Goal: Task Accomplishment & Management: Manage account settings

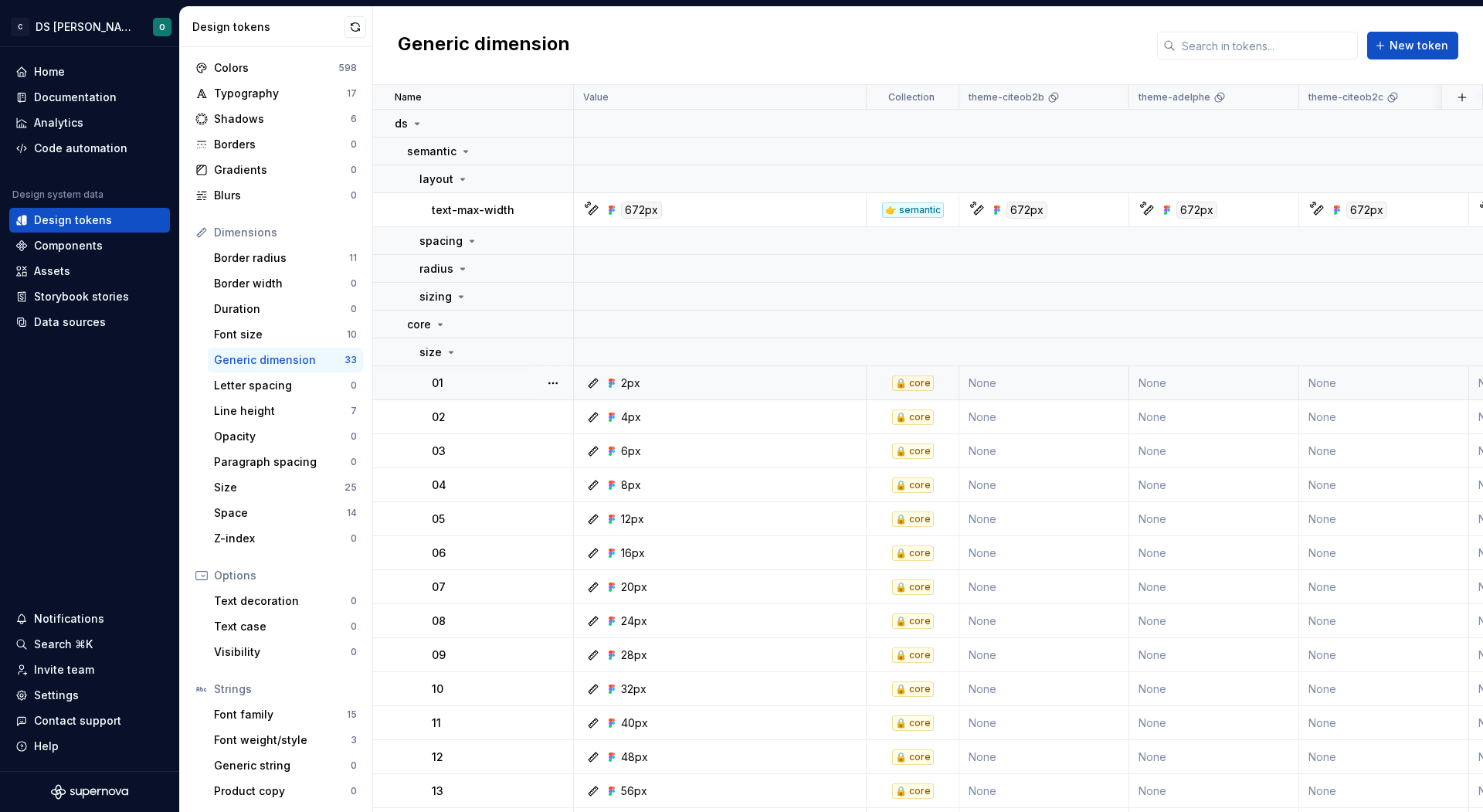
click at [740, 372] on td "2px" at bounding box center [720, 384] width 293 height 34
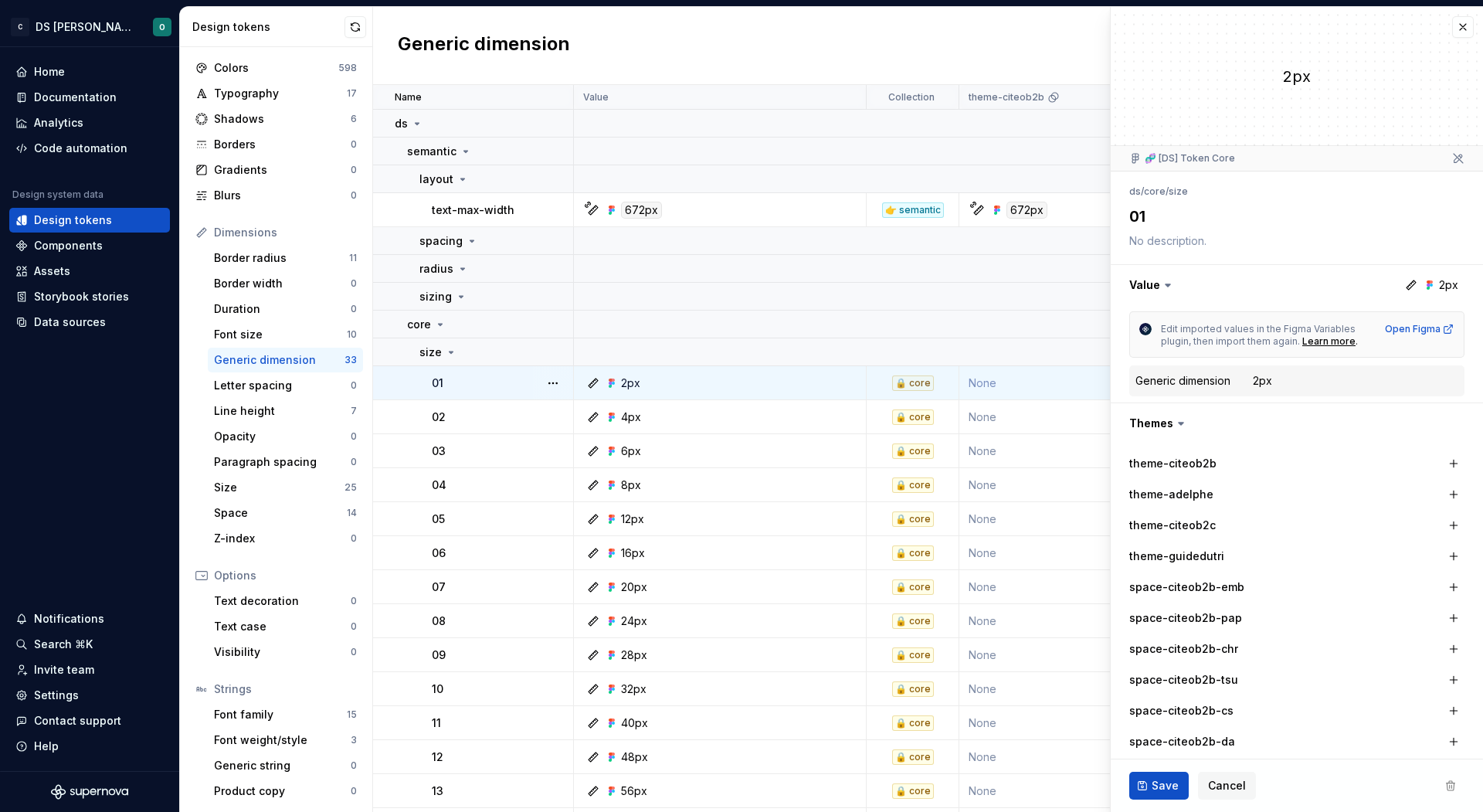
type textarea "*"
click at [84, 278] on div "Assets" at bounding box center [89, 271] width 161 height 25
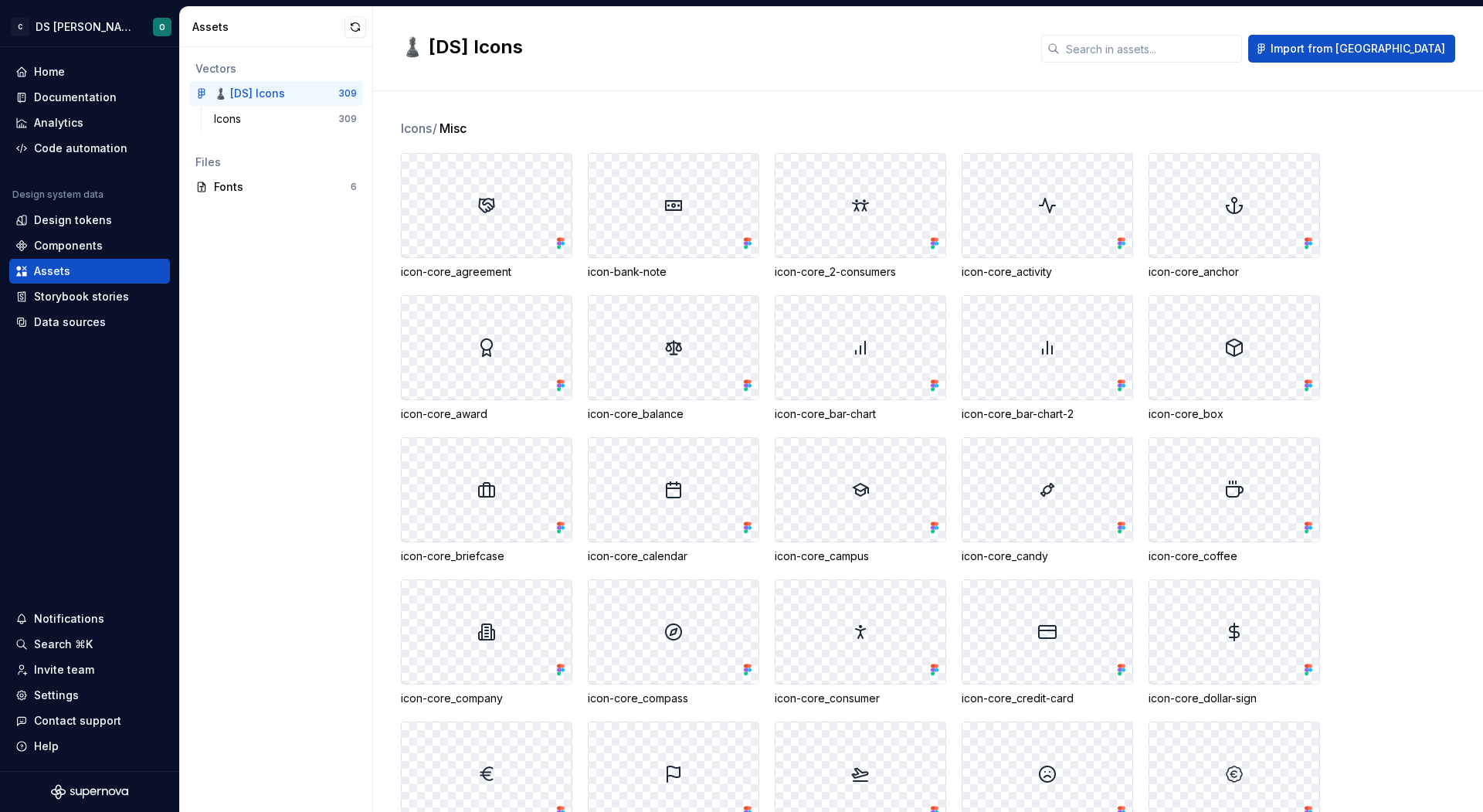
click at [1011, 102] on div "Icons / Misc icon-core_agreement icon-bank-note icon-core_2-consumers icon-core…" at bounding box center [941, 451] width 1081 height 720
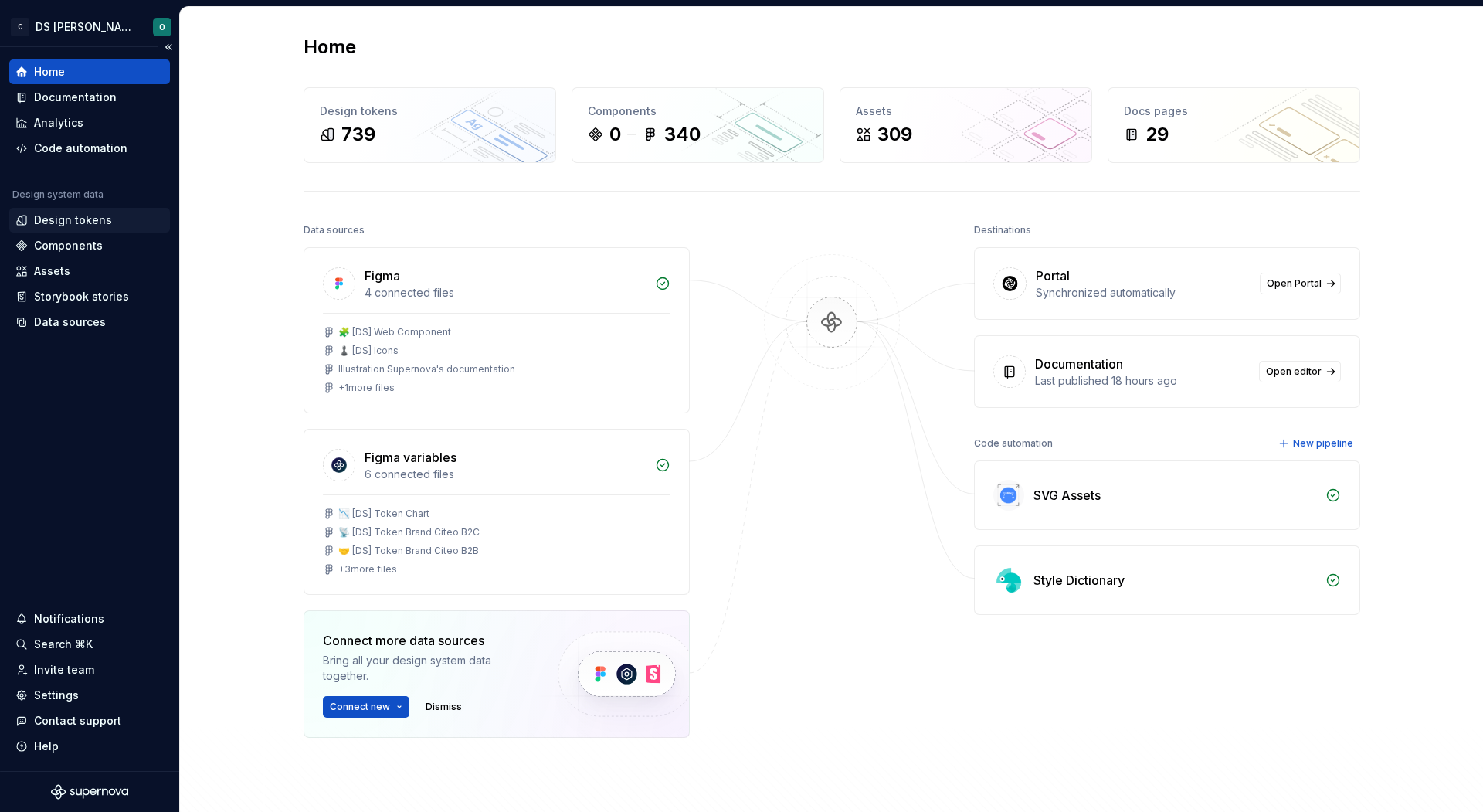
click at [93, 216] on div "Design tokens" at bounding box center [73, 219] width 78 height 15
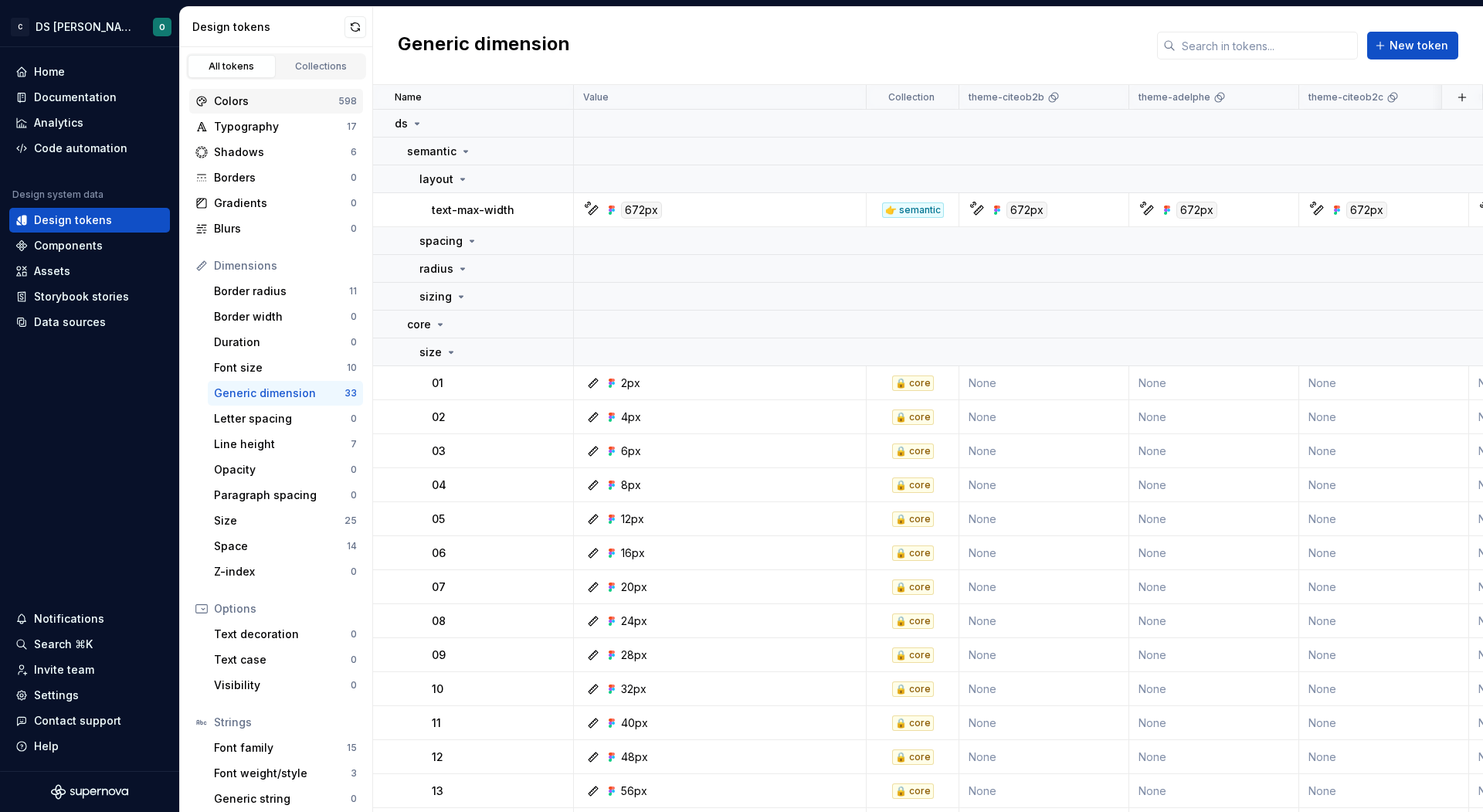
click at [278, 93] on div "Colors" at bounding box center [276, 101] width 124 height 15
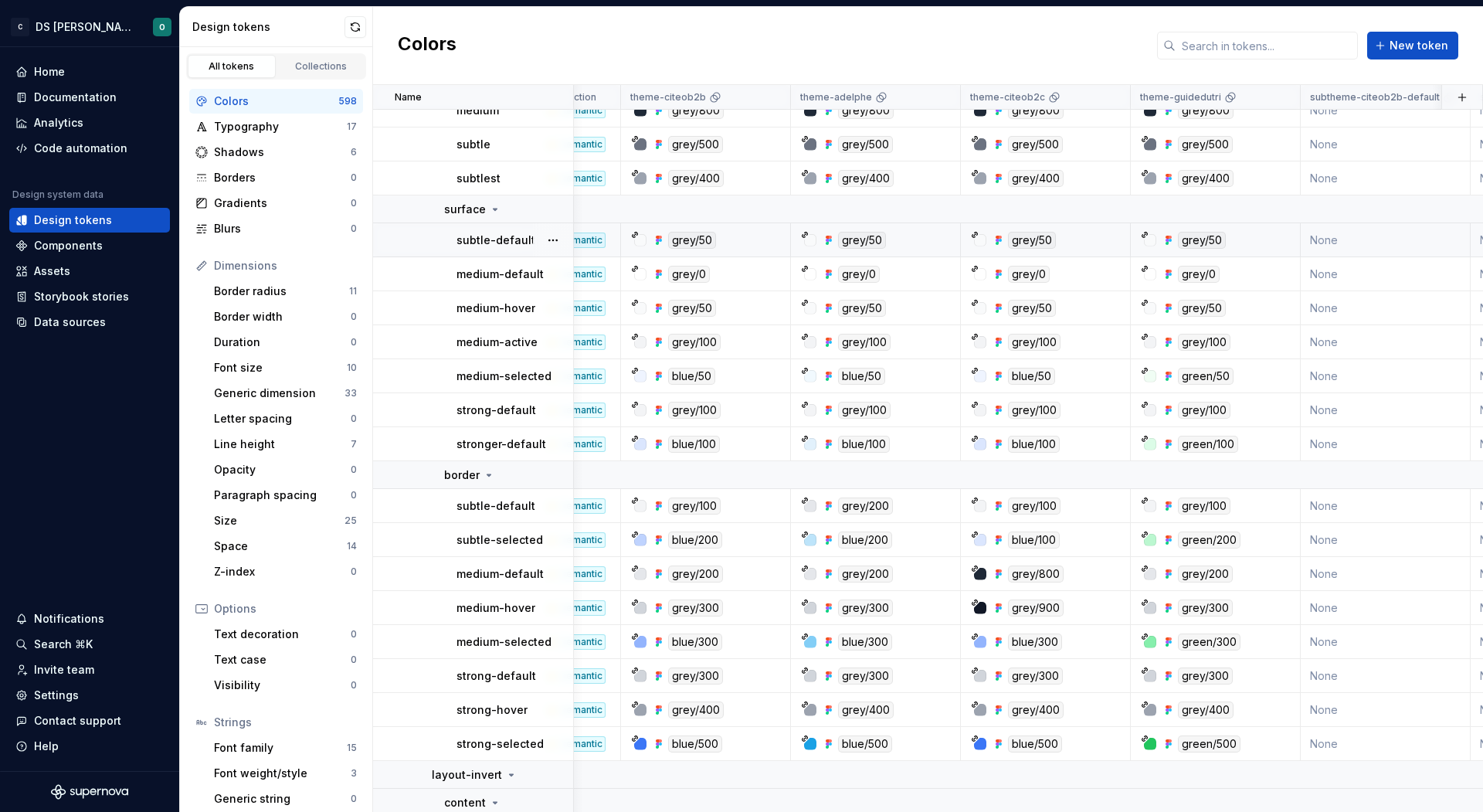
scroll to position [249, 339]
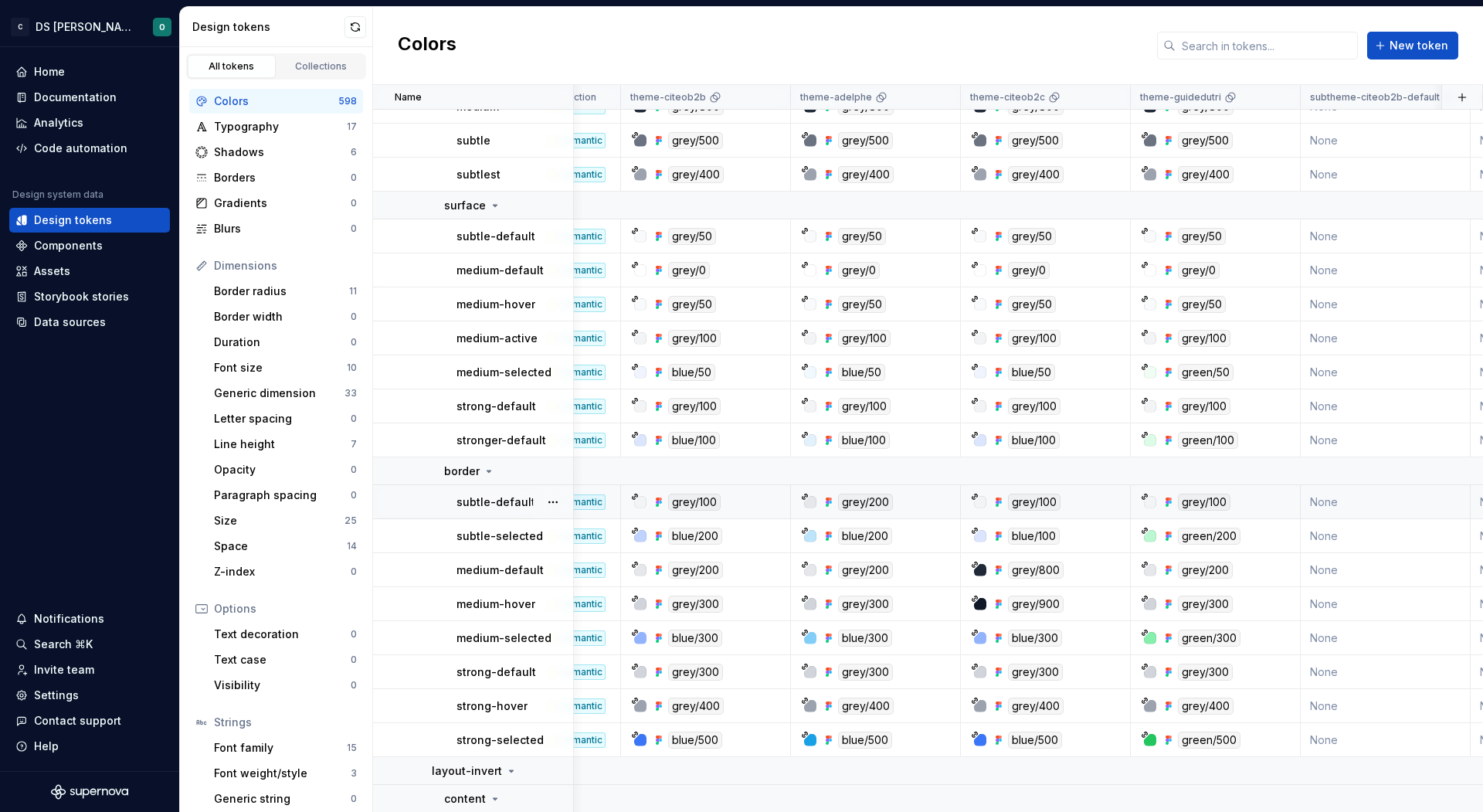
click at [940, 507] on div "grey/200" at bounding box center [880, 501] width 158 height 17
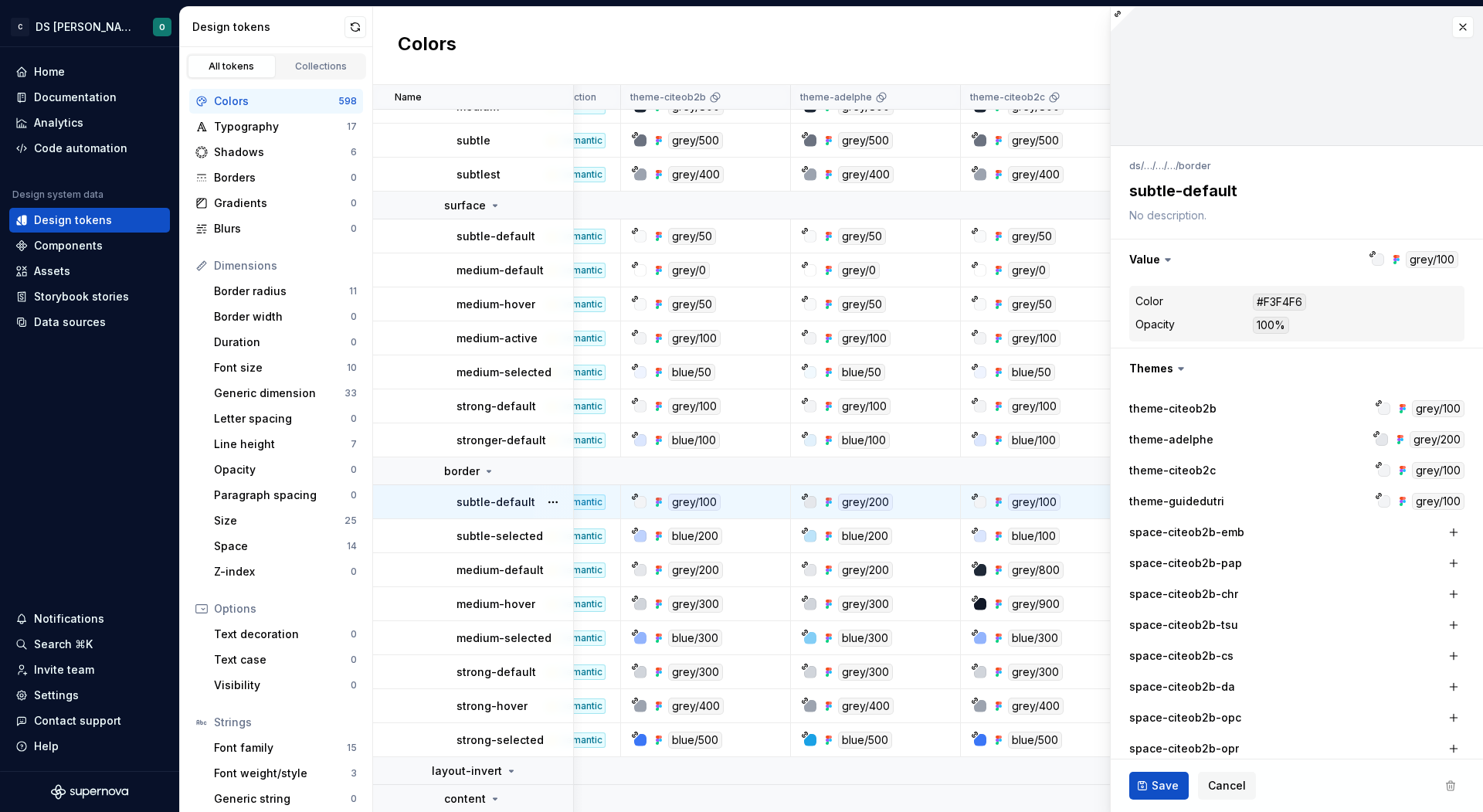
type textarea "*"
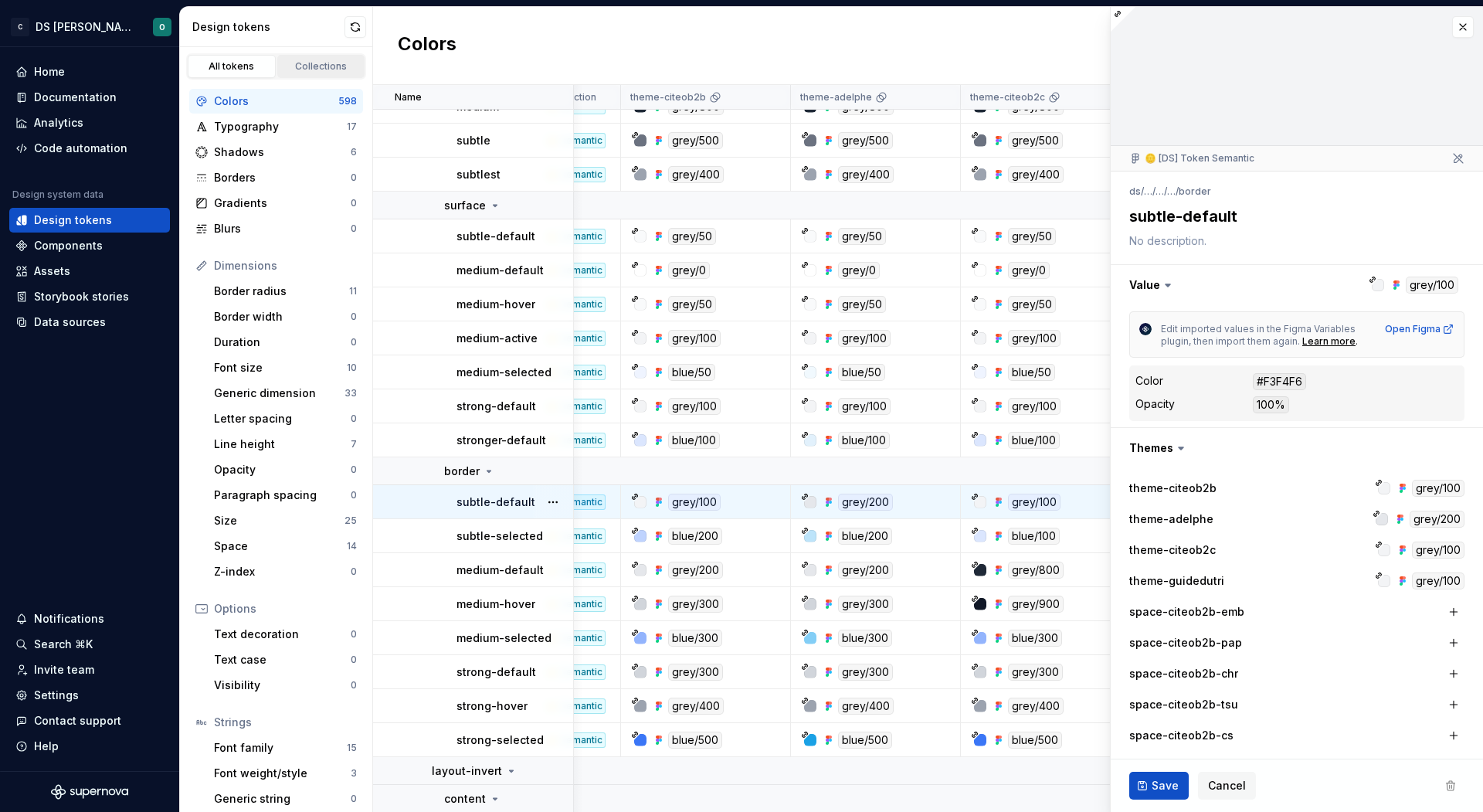
click at [303, 63] on div "Collections" at bounding box center [322, 66] width 77 height 13
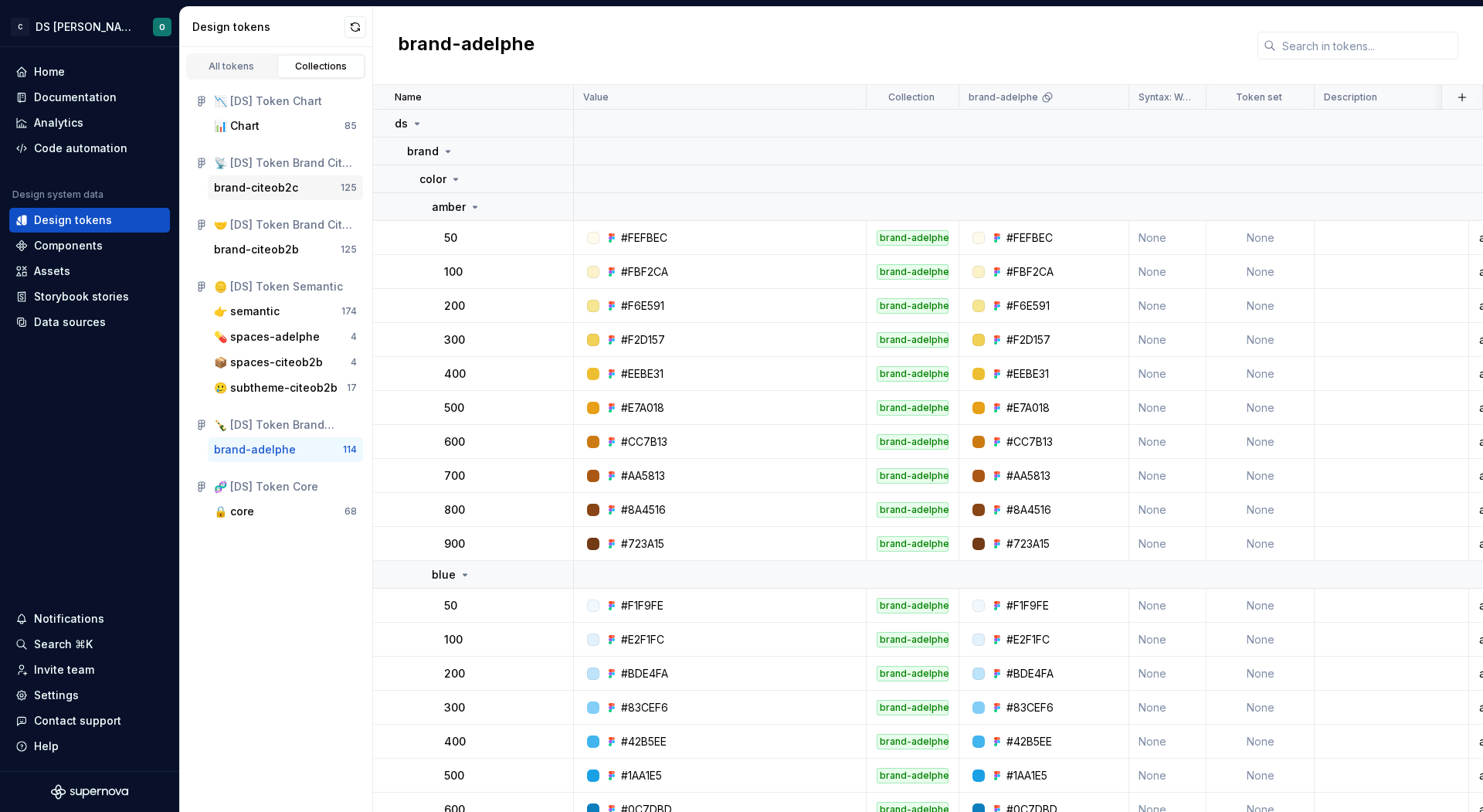
click at [354, 185] on div "125" at bounding box center [349, 188] width 16 height 13
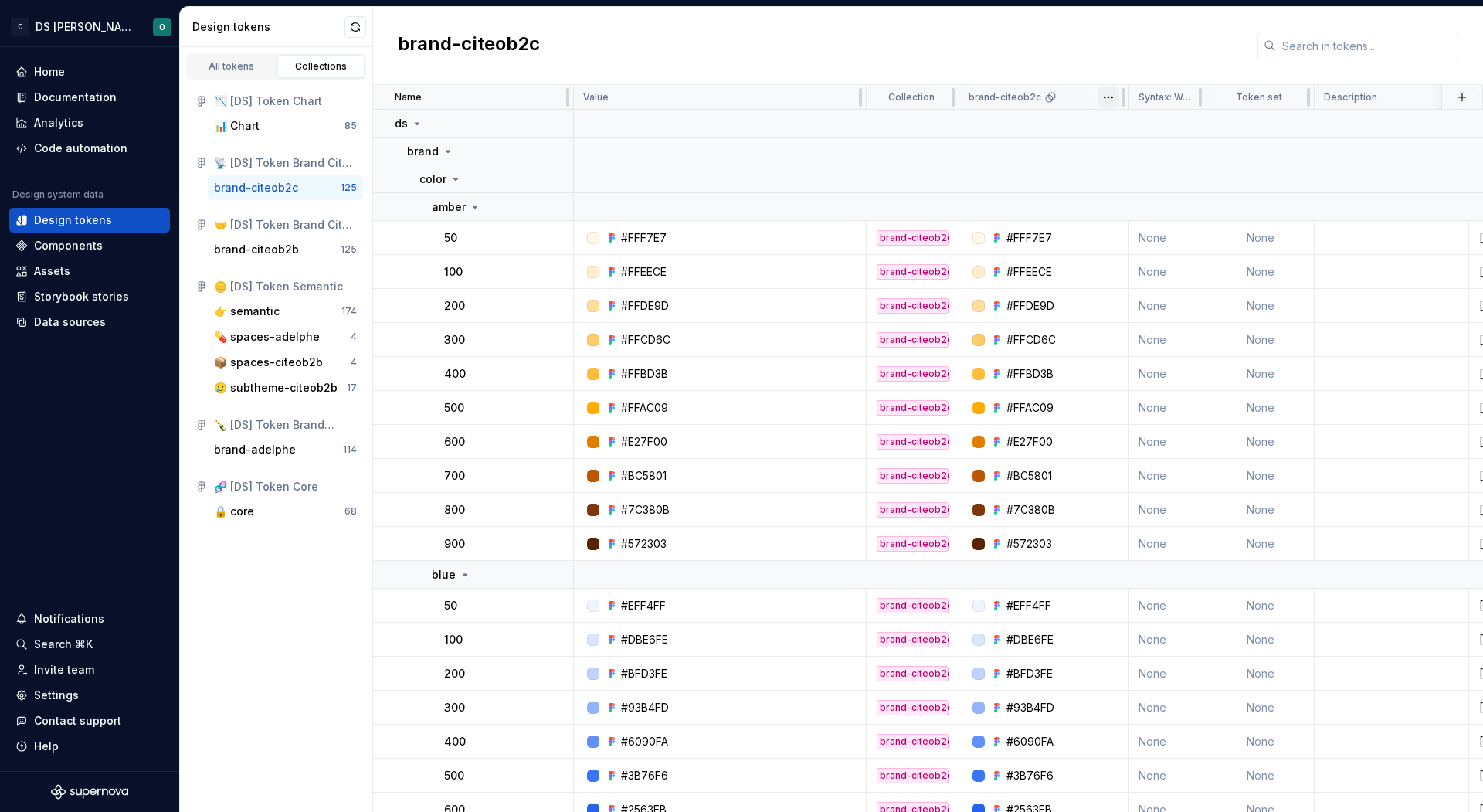
click at [1108, 96] on html "C DS Citeo O Home Documentation Analytics Code automation Design system data De…" at bounding box center [741, 406] width 1483 height 812
click at [1137, 122] on span "Edit theme" at bounding box center [1177, 126] width 101 height 15
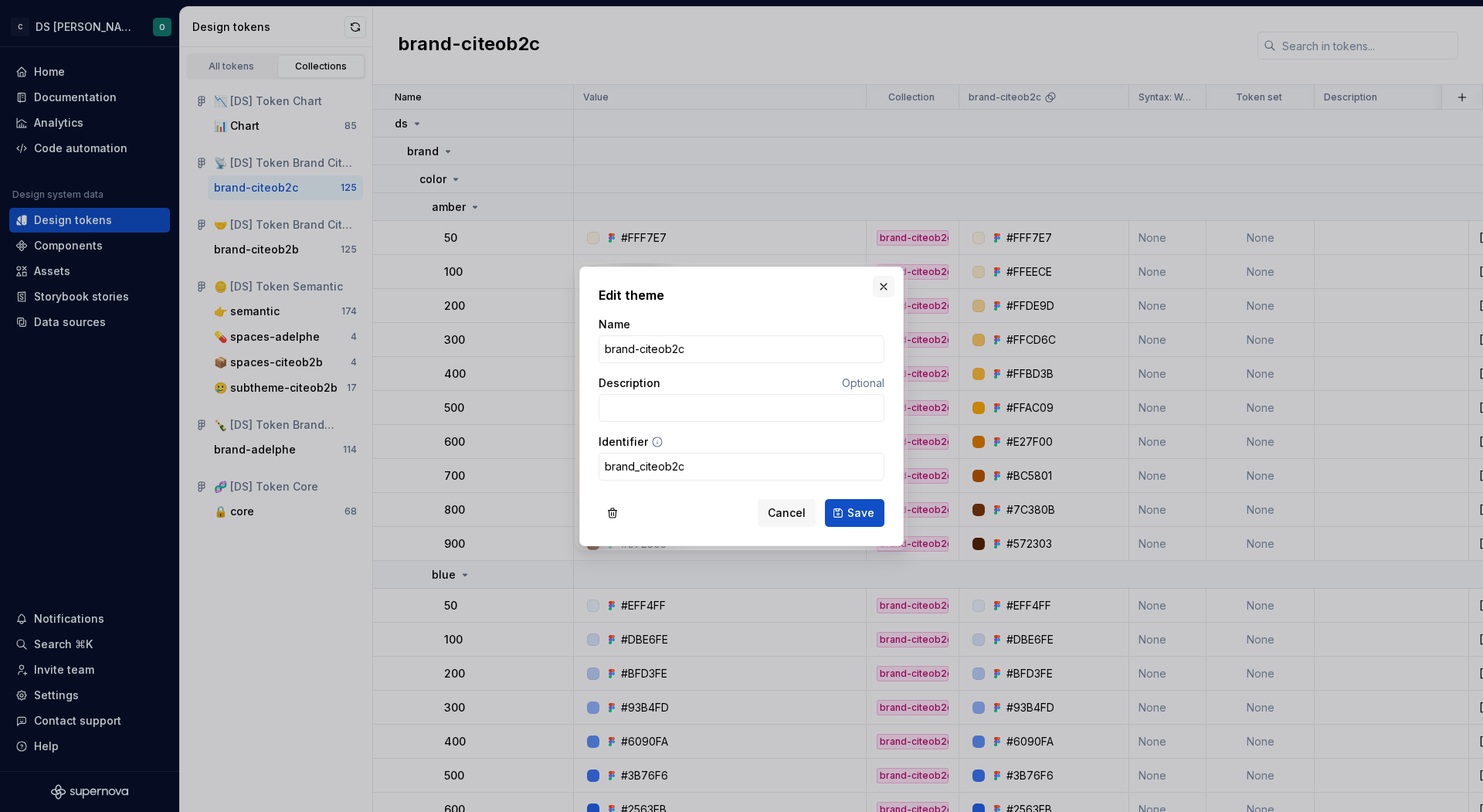
click at [884, 283] on button "button" at bounding box center [884, 287] width 22 height 22
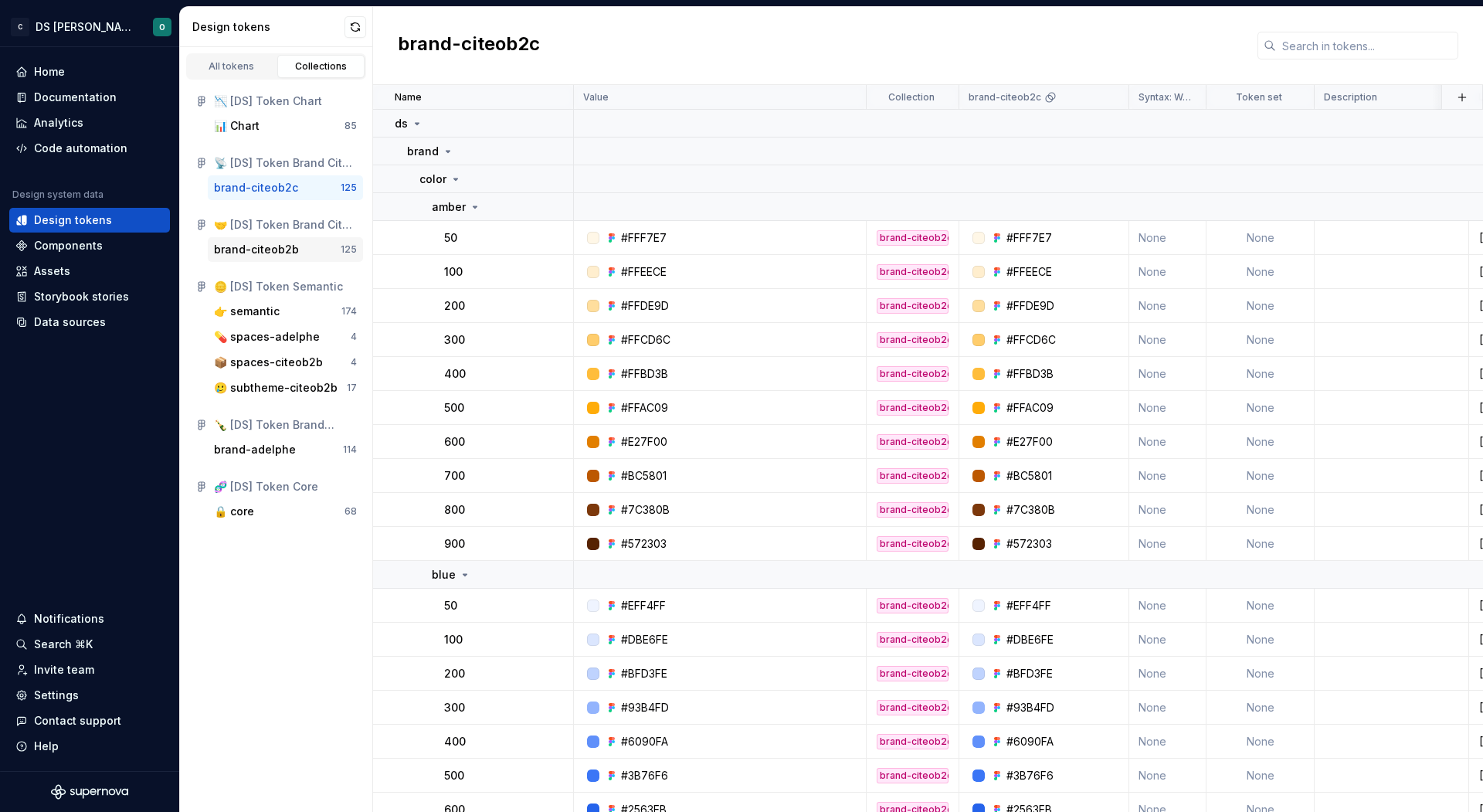
click at [299, 254] on div "brand-citeob2b" at bounding box center [277, 249] width 127 height 15
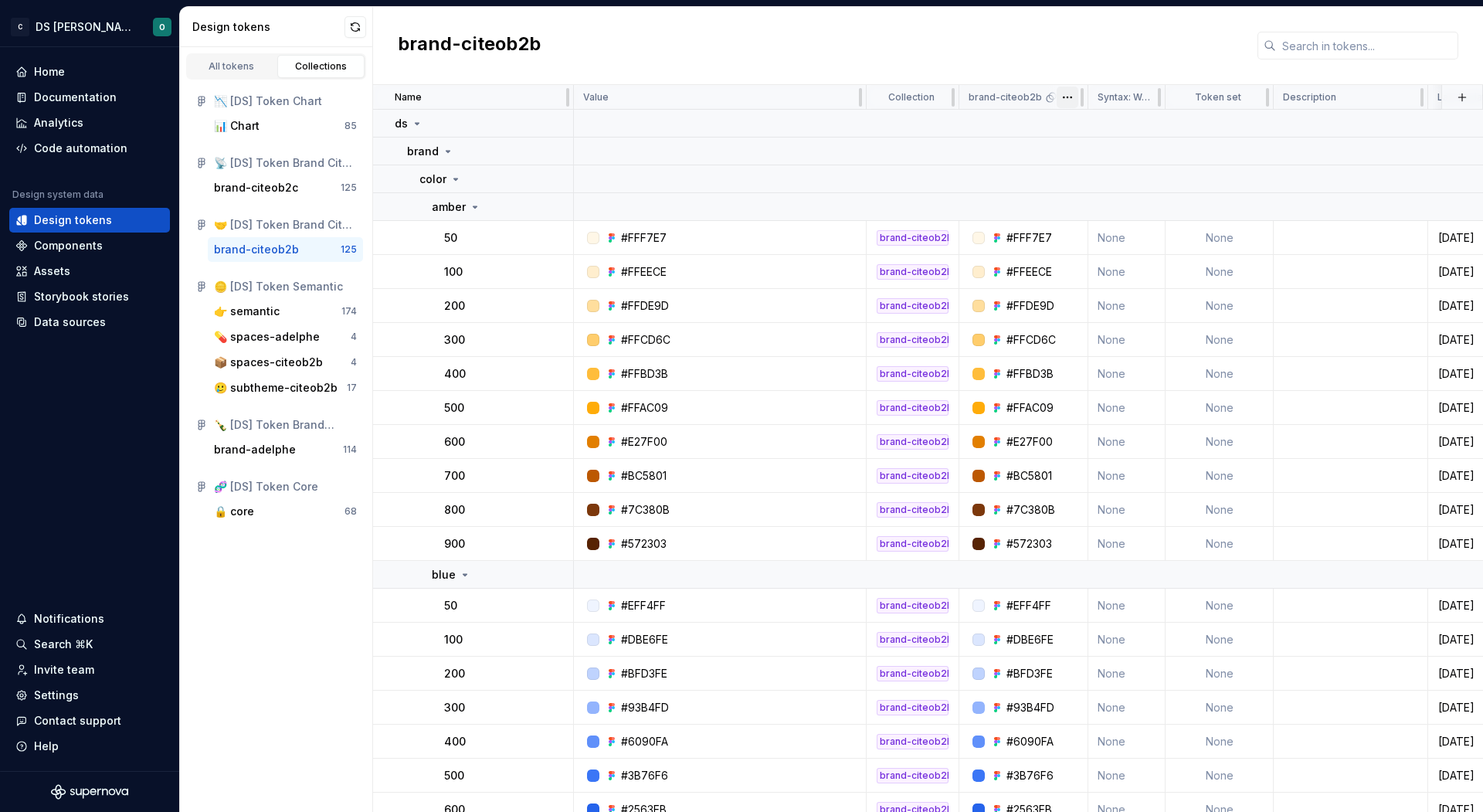
click at [1064, 95] on html "C DS Citeo O Home Documentation Analytics Code automation Design system data De…" at bounding box center [741, 406] width 1483 height 812
click at [1091, 124] on span "Edit theme" at bounding box center [1135, 126] width 101 height 15
click at [247, 447] on div "brand-adelphe" at bounding box center [254, 449] width 82 height 15
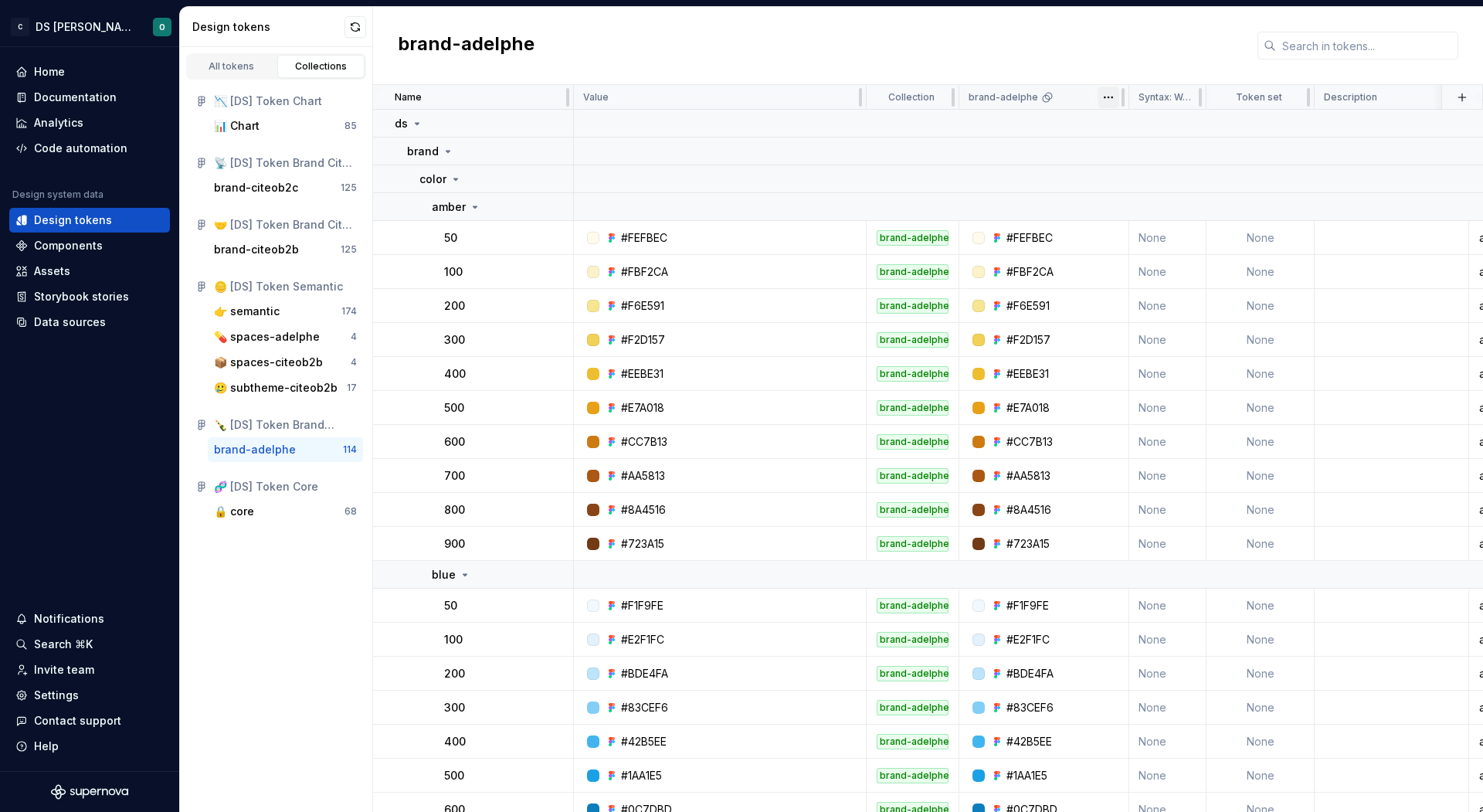
click at [1109, 97] on html "C DS Citeo O Home Documentation Analytics Code automation Design system data De…" at bounding box center [741, 406] width 1483 height 812
click at [1129, 124] on span "Edit theme" at bounding box center [1177, 126] width 101 height 15
click at [322, 305] on div "👉 semantic" at bounding box center [278, 311] width 128 height 15
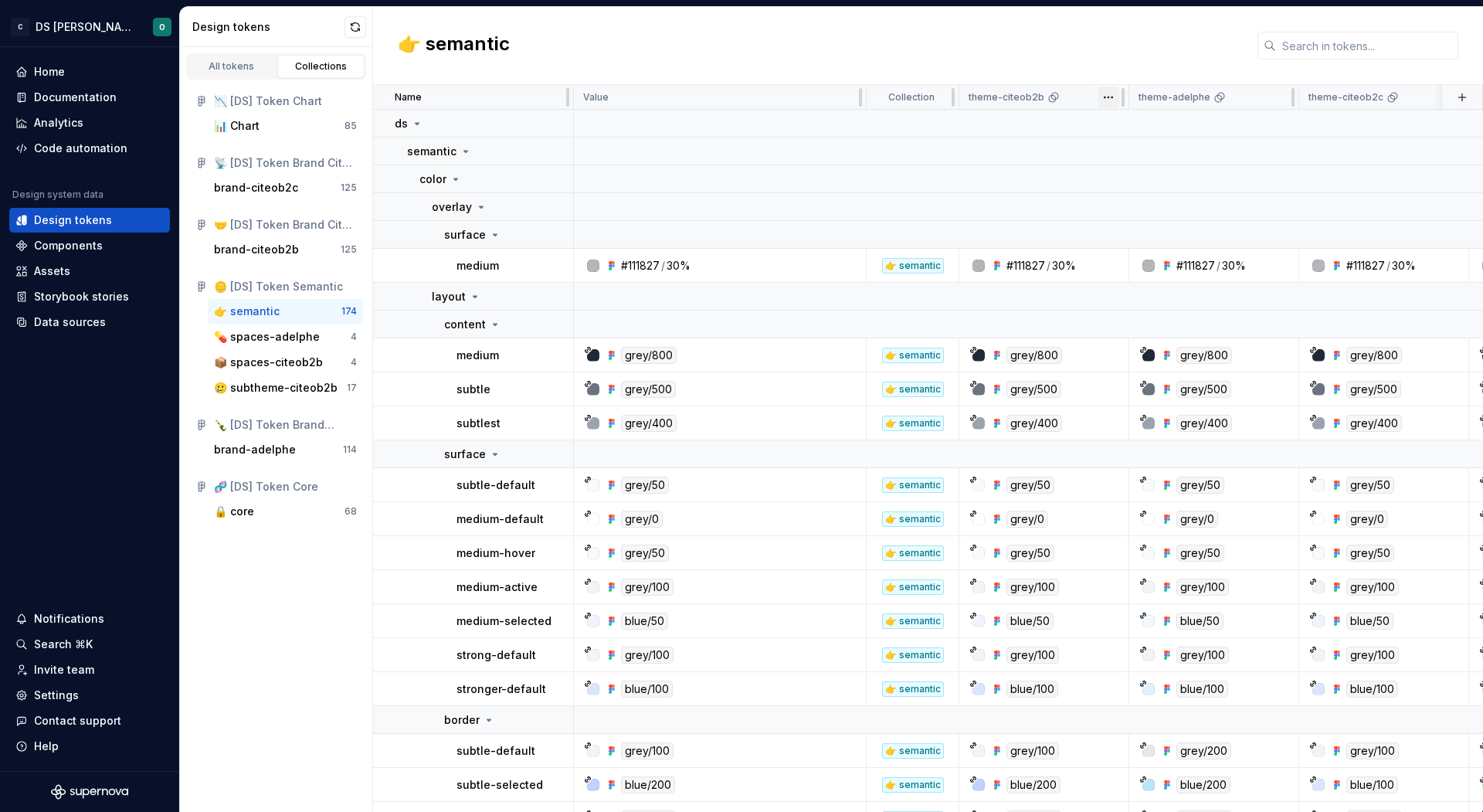
click at [1115, 102] on html "C DS Citeo O Home Documentation Analytics Code automation Design system data De…" at bounding box center [741, 406] width 1483 height 812
click at [1143, 128] on span "Edit theme" at bounding box center [1177, 126] width 101 height 15
click at [1280, 94] on html "C DS Citeo O Home Documentation Analytics Code automation Design system data De…" at bounding box center [741, 406] width 1483 height 812
click at [1308, 127] on span "Edit theme" at bounding box center [1346, 126] width 101 height 15
click at [1433, 97] on div at bounding box center [1436, 98] width 9 height 25
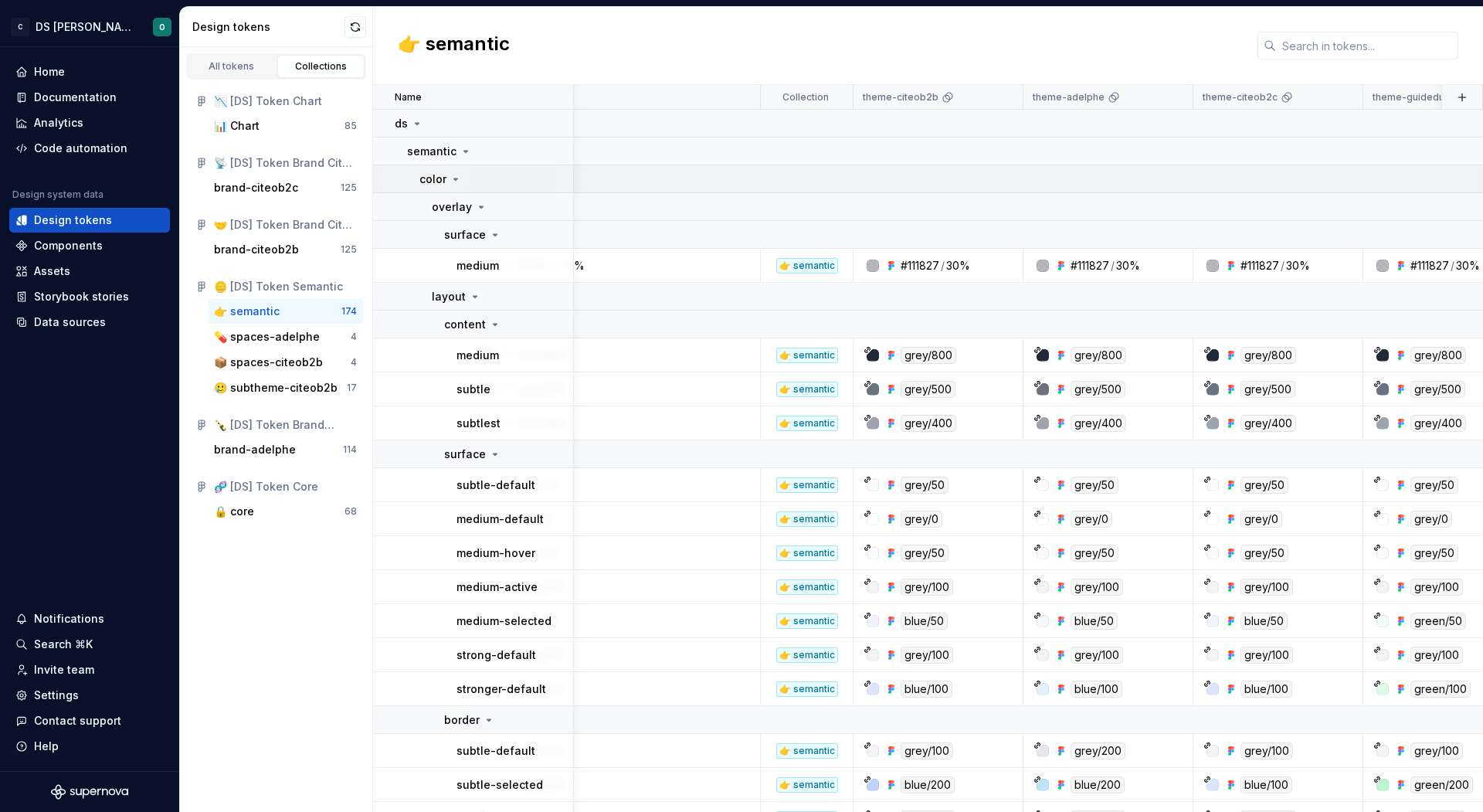
scroll to position [0, 130]
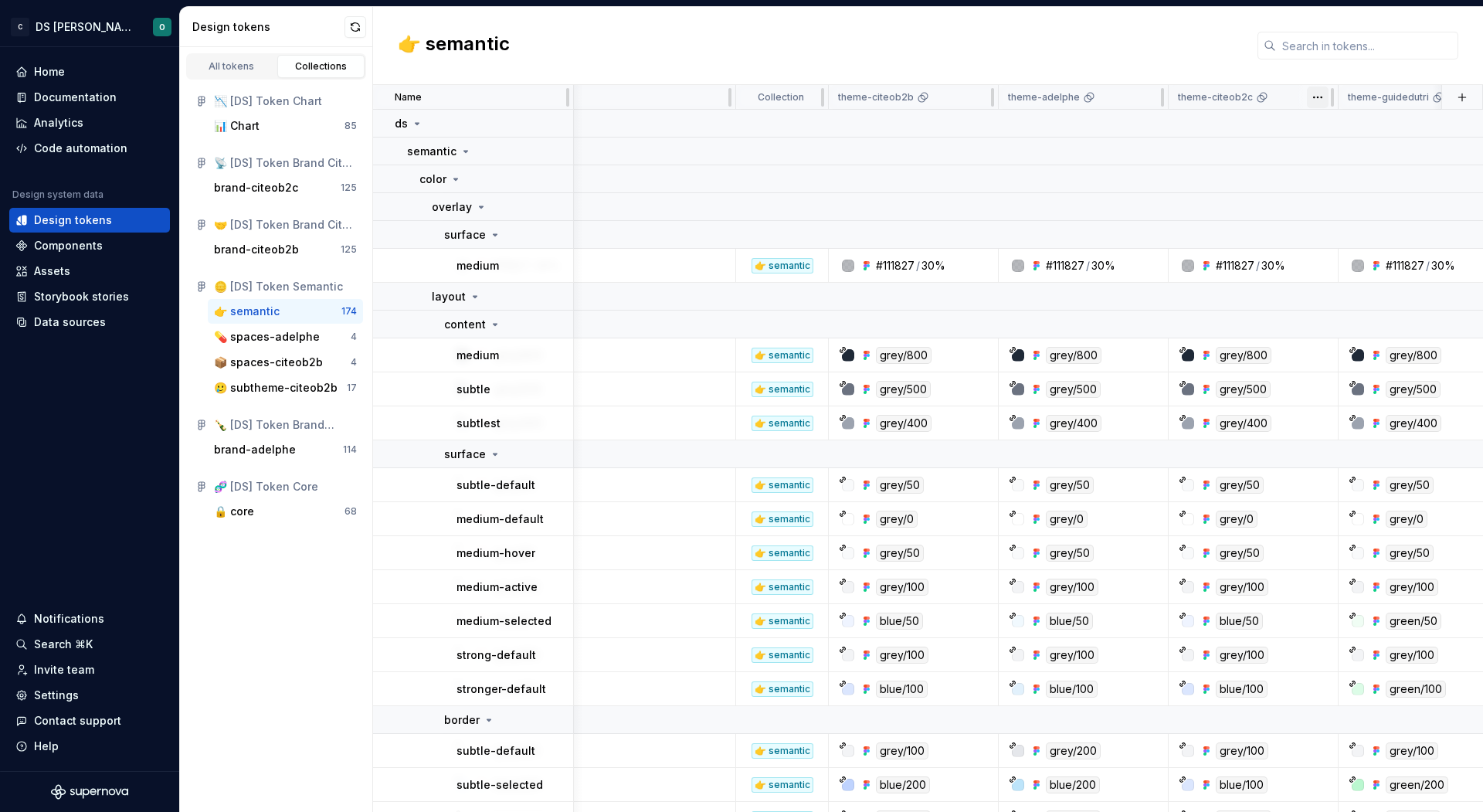
click at [1317, 97] on html "C DS Citeo O Home Documentation Analytics Code automation Design system data De…" at bounding box center [741, 406] width 1483 height 812
click at [1352, 119] on span "Edit theme" at bounding box center [1385, 126] width 101 height 15
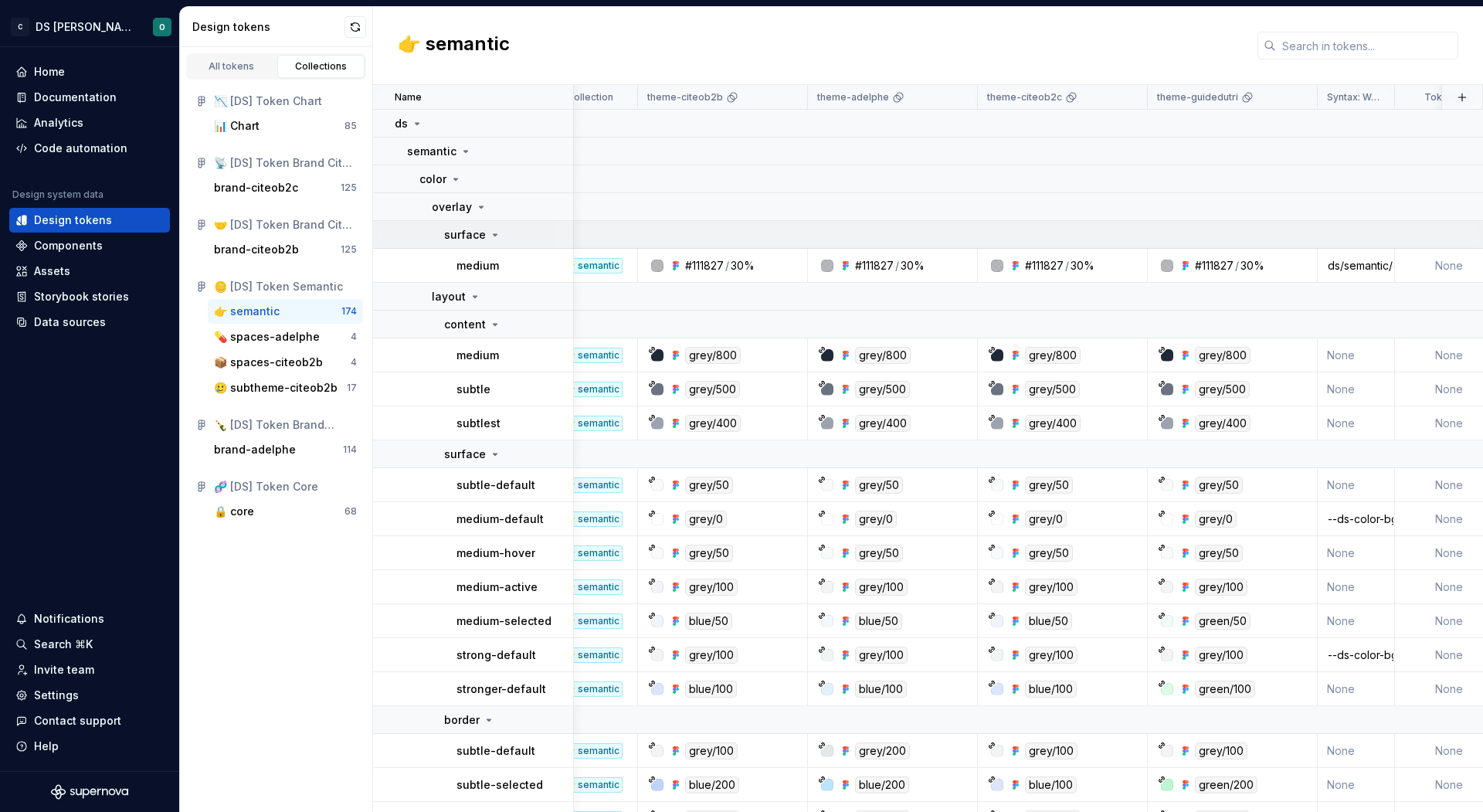
scroll to position [0, 372]
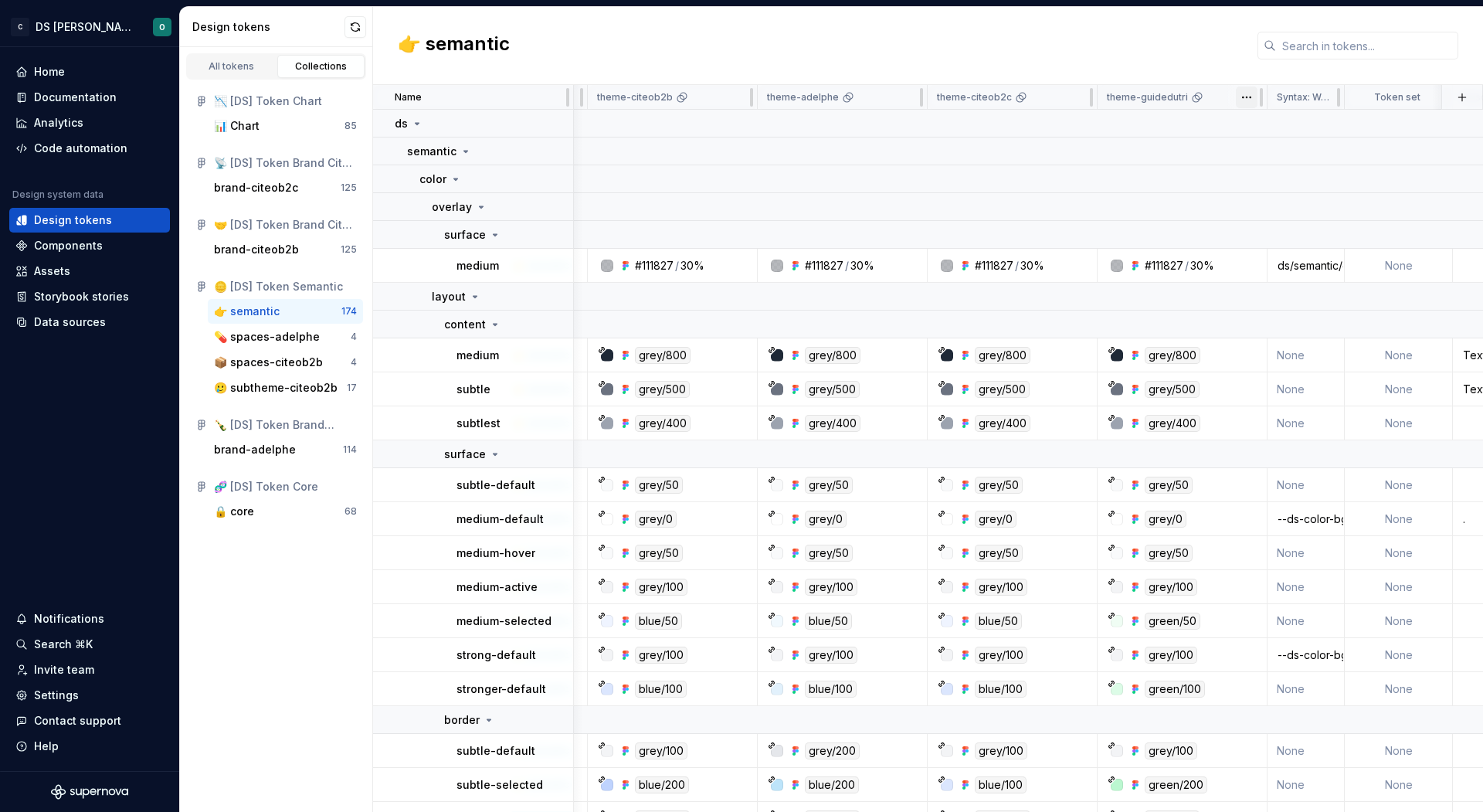
click at [1246, 96] on html "C DS Citeo O Home Documentation Analytics Code automation Design system data De…" at bounding box center [741, 406] width 1483 height 812
click at [1276, 115] on div "Edit theme" at bounding box center [1305, 127] width 131 height 25
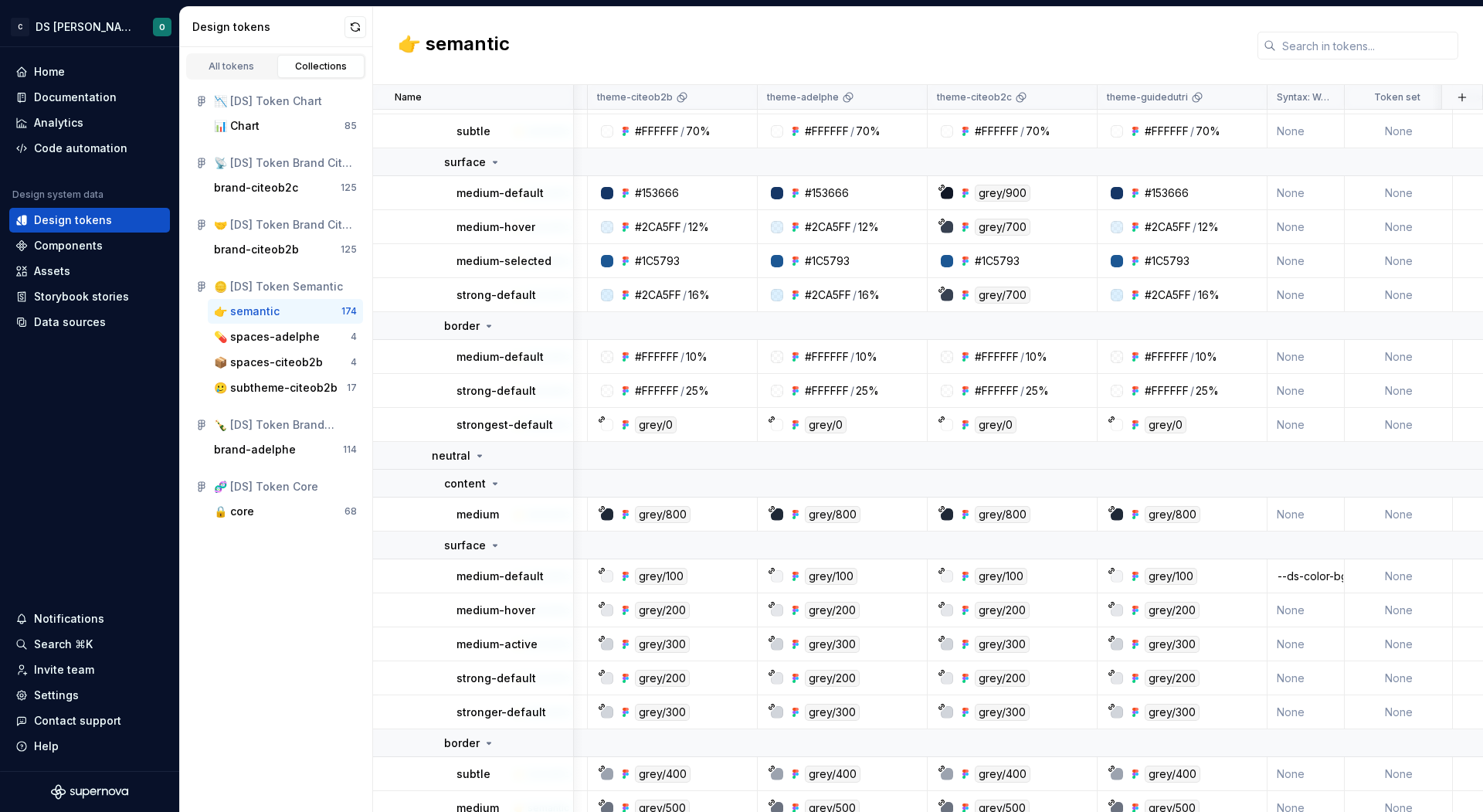
scroll to position [985, 372]
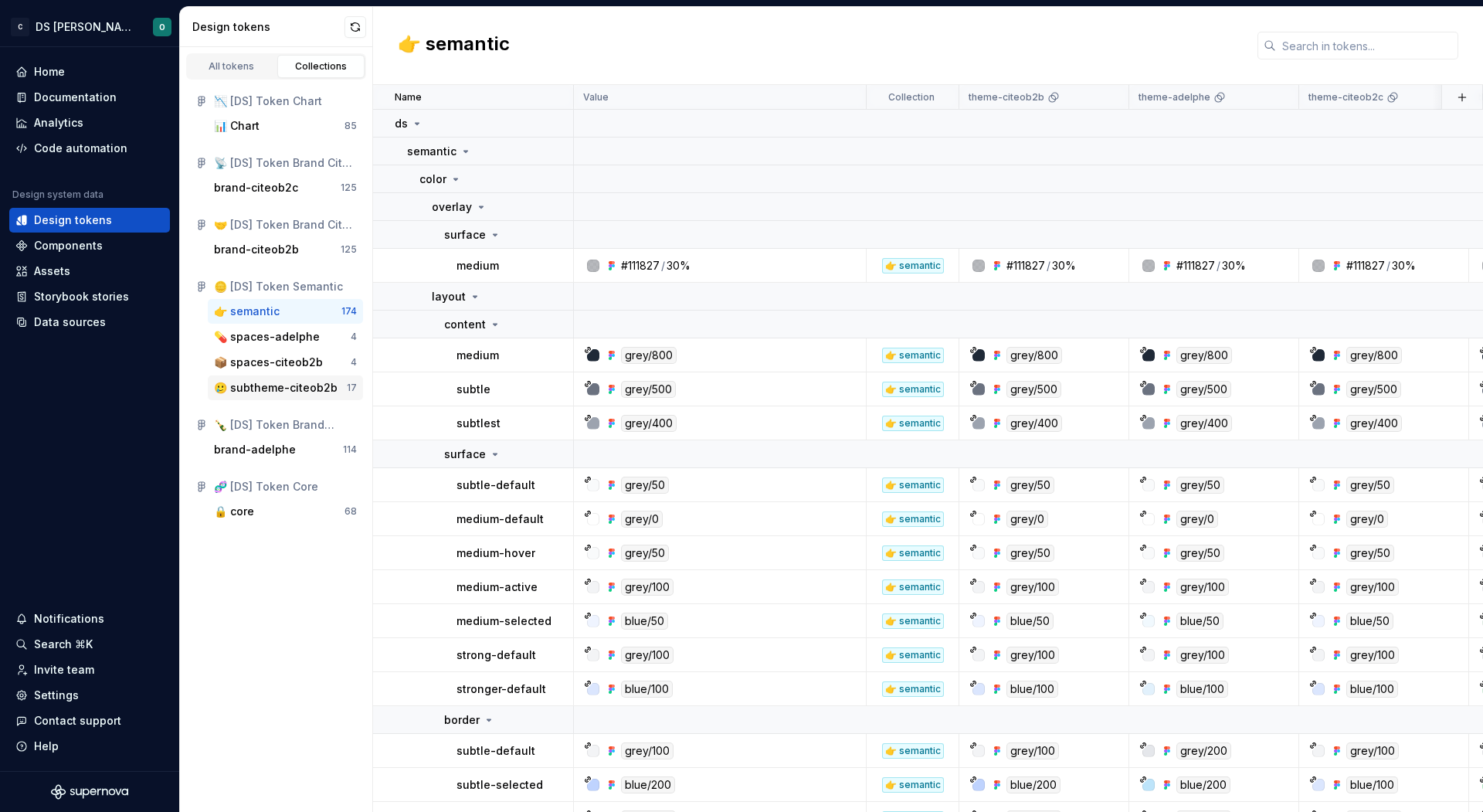
click at [287, 393] on div "🥲 subtheme-citeob2b" at bounding box center [276, 387] width 124 height 15
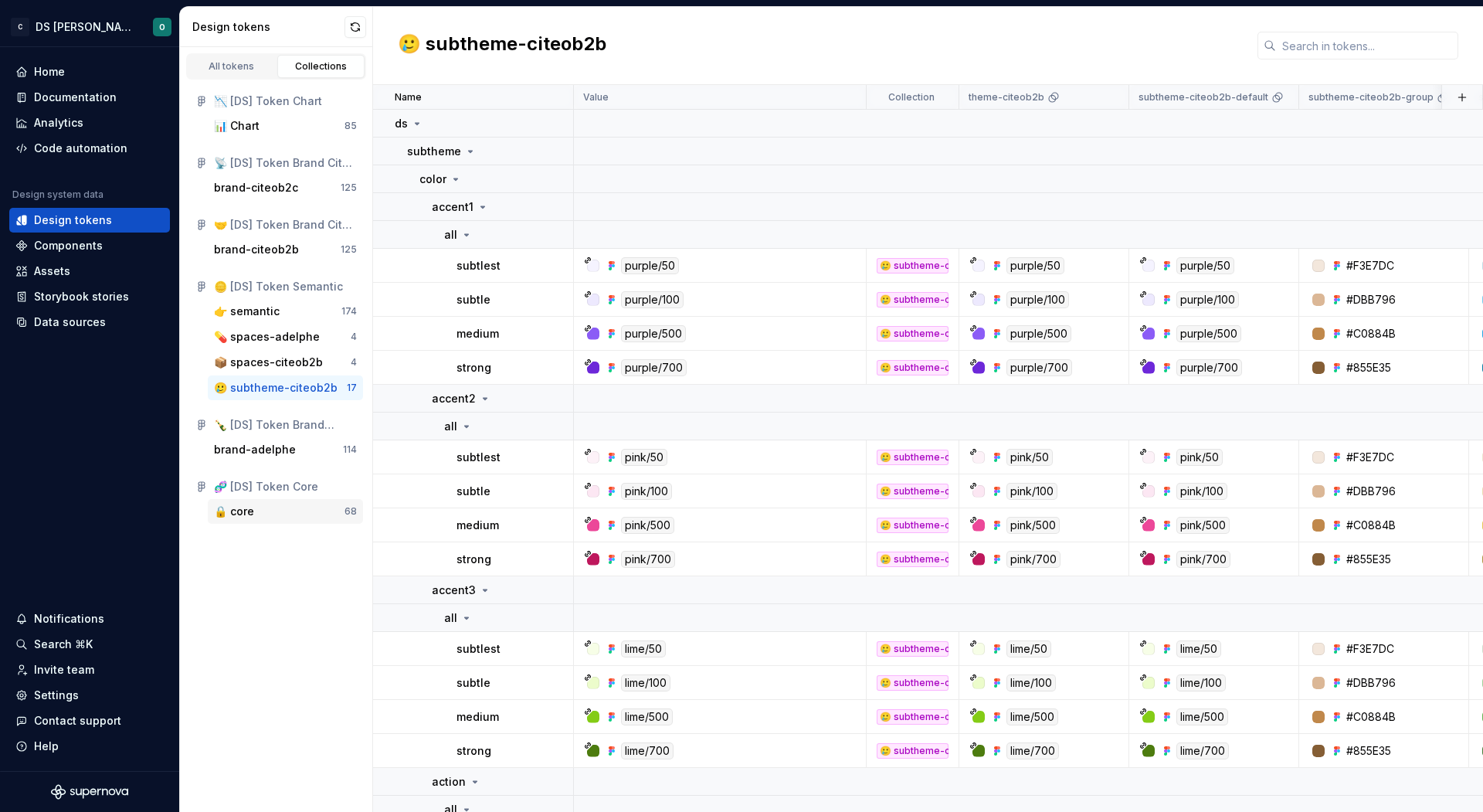
click at [298, 515] on div "🔒 core" at bounding box center [278, 511] width 130 height 15
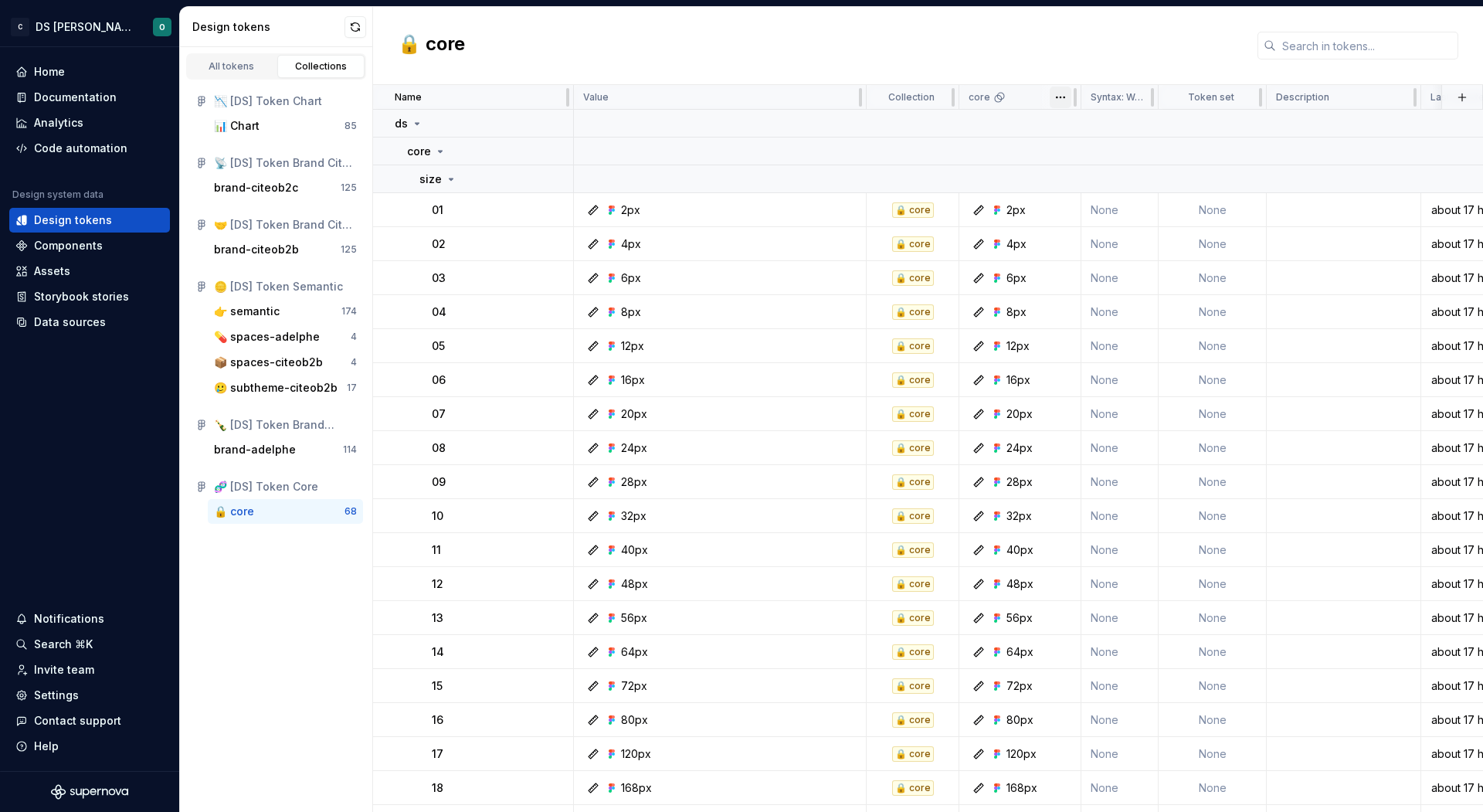
click at [1063, 98] on html "C DS Citeo O Home Documentation Analytics Code automation Design system data De…" at bounding box center [741, 406] width 1483 height 812
click at [1099, 123] on span "Edit theme" at bounding box center [1128, 126] width 101 height 15
click at [282, 377] on div "🥲 subtheme-citeob2b 17" at bounding box center [285, 388] width 155 height 25
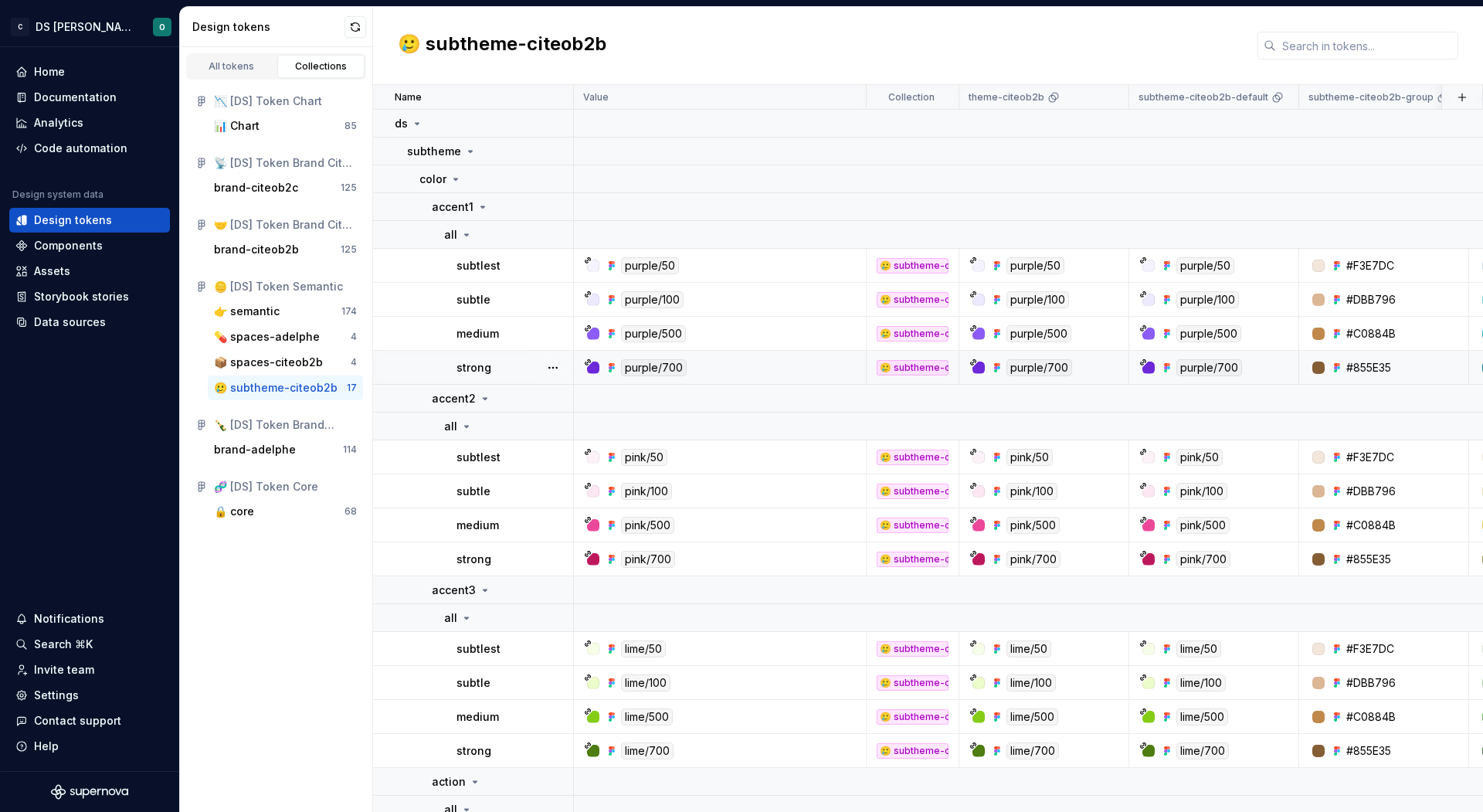
click at [785, 364] on div "purple/700" at bounding box center [724, 367] width 281 height 17
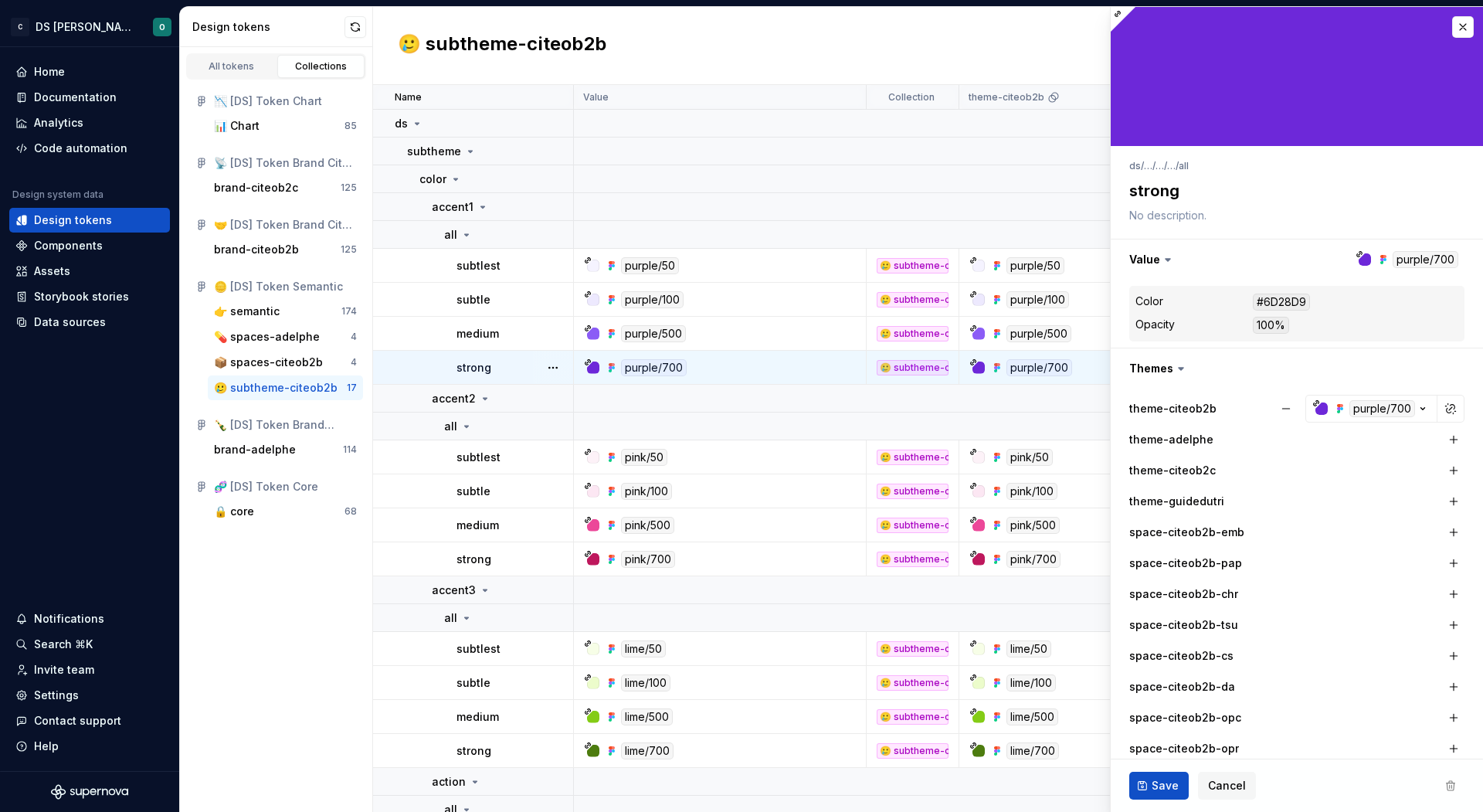
type textarea "*"
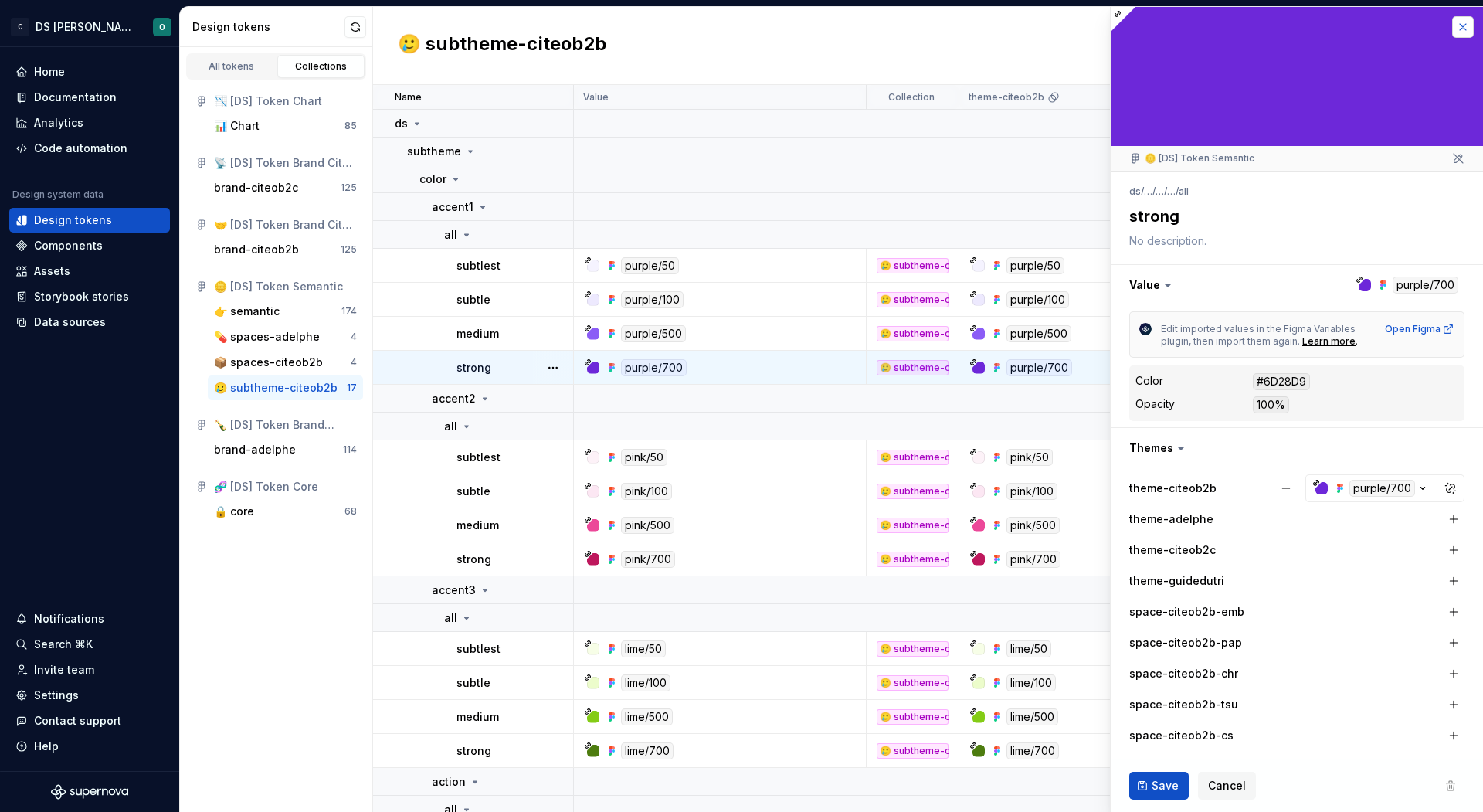
click at [1462, 36] on button "button" at bounding box center [1462, 27] width 22 height 22
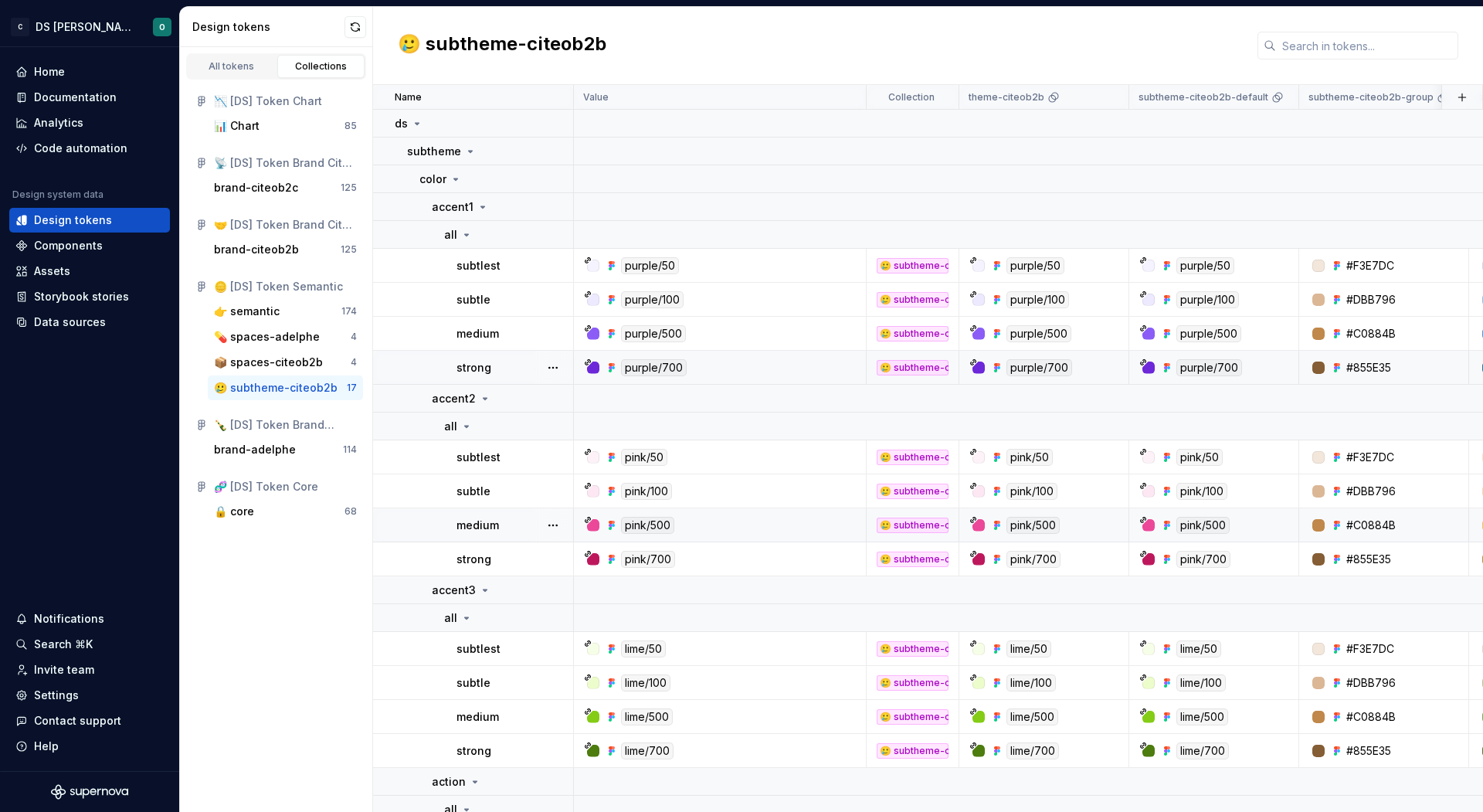
scroll to position [181, 0]
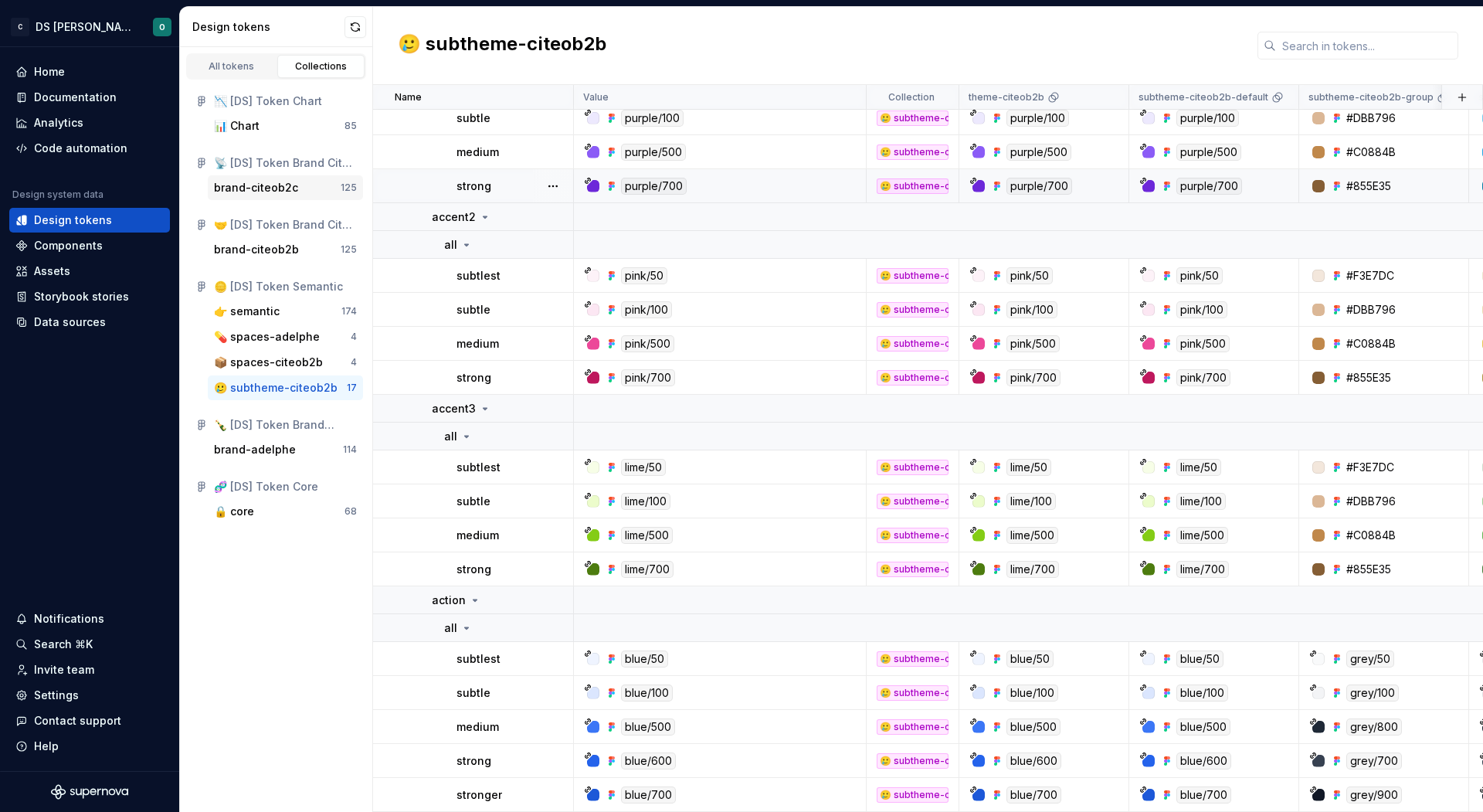
click at [284, 187] on div "brand-citeob2c" at bounding box center [256, 187] width 84 height 15
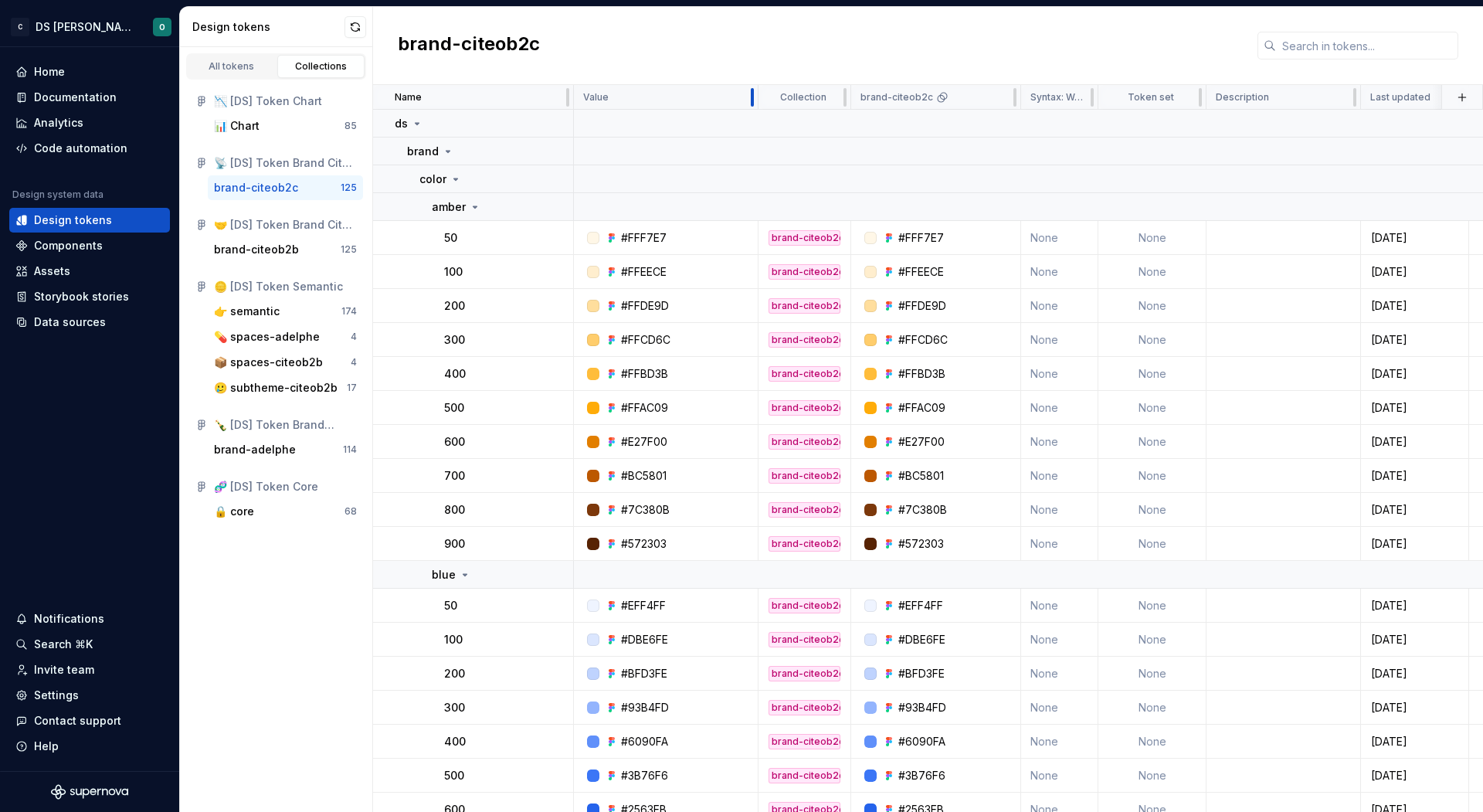
drag, startPoint x: 864, startPoint y: 99, endPoint x: 755, endPoint y: 92, distance: 109.2
click at [755, 92] on div at bounding box center [753, 98] width 13 height 25
click at [799, 27] on div "brand-citeob2c" at bounding box center [927, 46] width 1109 height 78
